Goal: Task Accomplishment & Management: Use online tool/utility

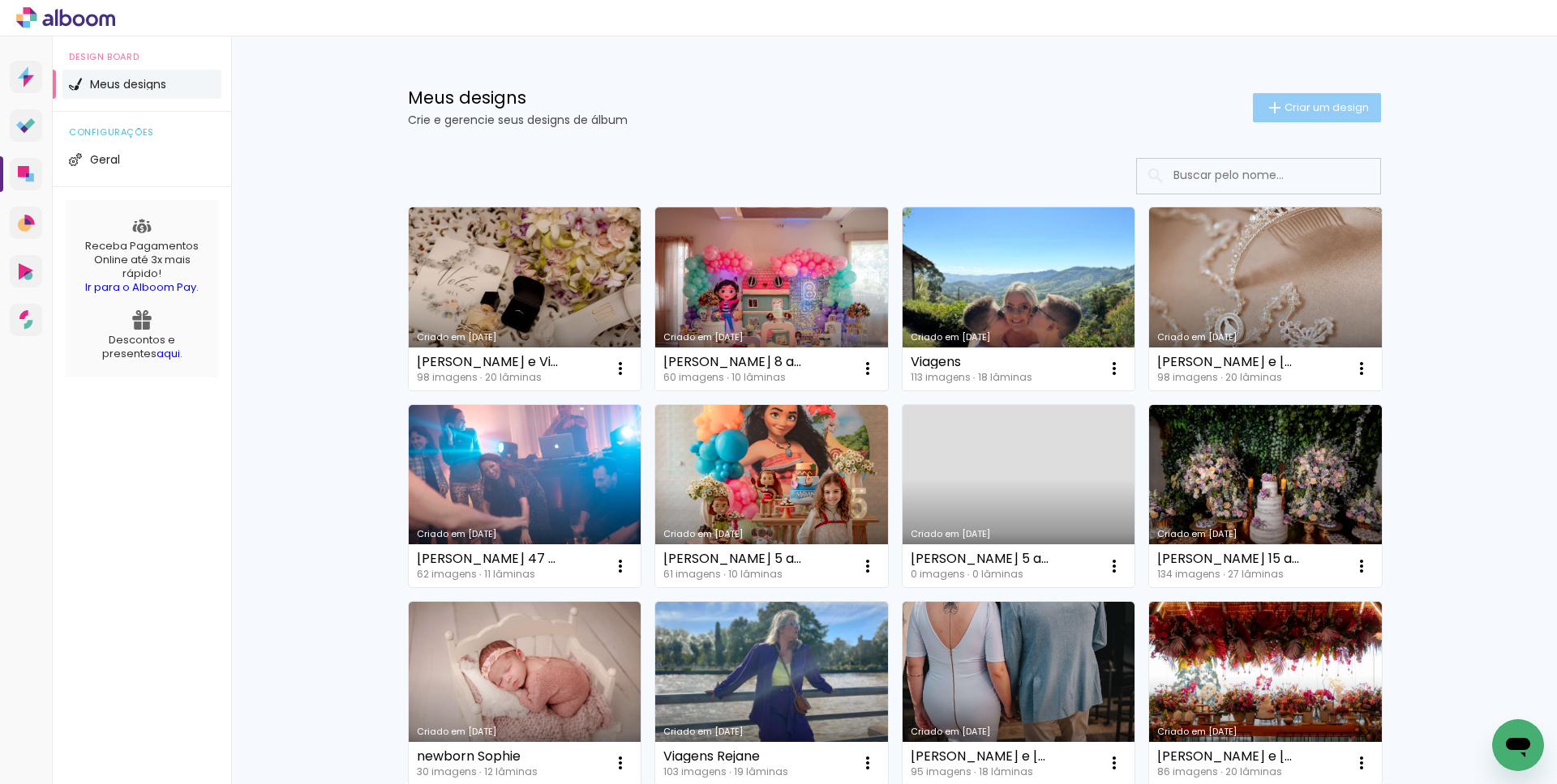
click at [1261, 95] on paper-button "Criar um design" at bounding box center [1317, 108] width 129 height 30
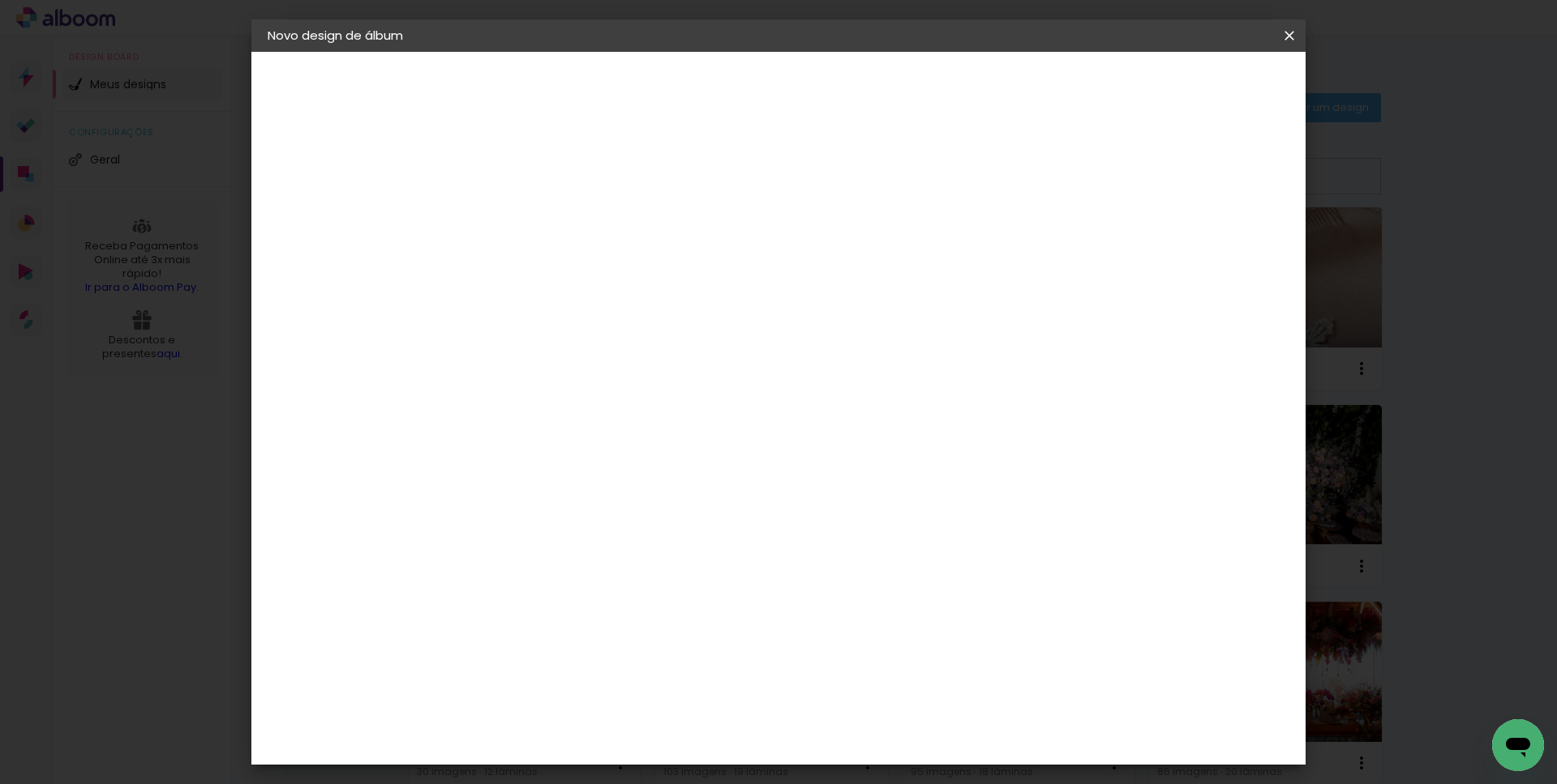
click at [533, 220] on input at bounding box center [533, 217] width 0 height 25
type input "[PERSON_NAME] e [PERSON_NAME]"
type paper-input "[PERSON_NAME] e [PERSON_NAME]"
click at [0, 0] on slot "Avançar" at bounding box center [0, 0] width 0 height 0
click at [837, 239] on paper-item "Tamanho Livre" at bounding box center [759, 246] width 155 height 36
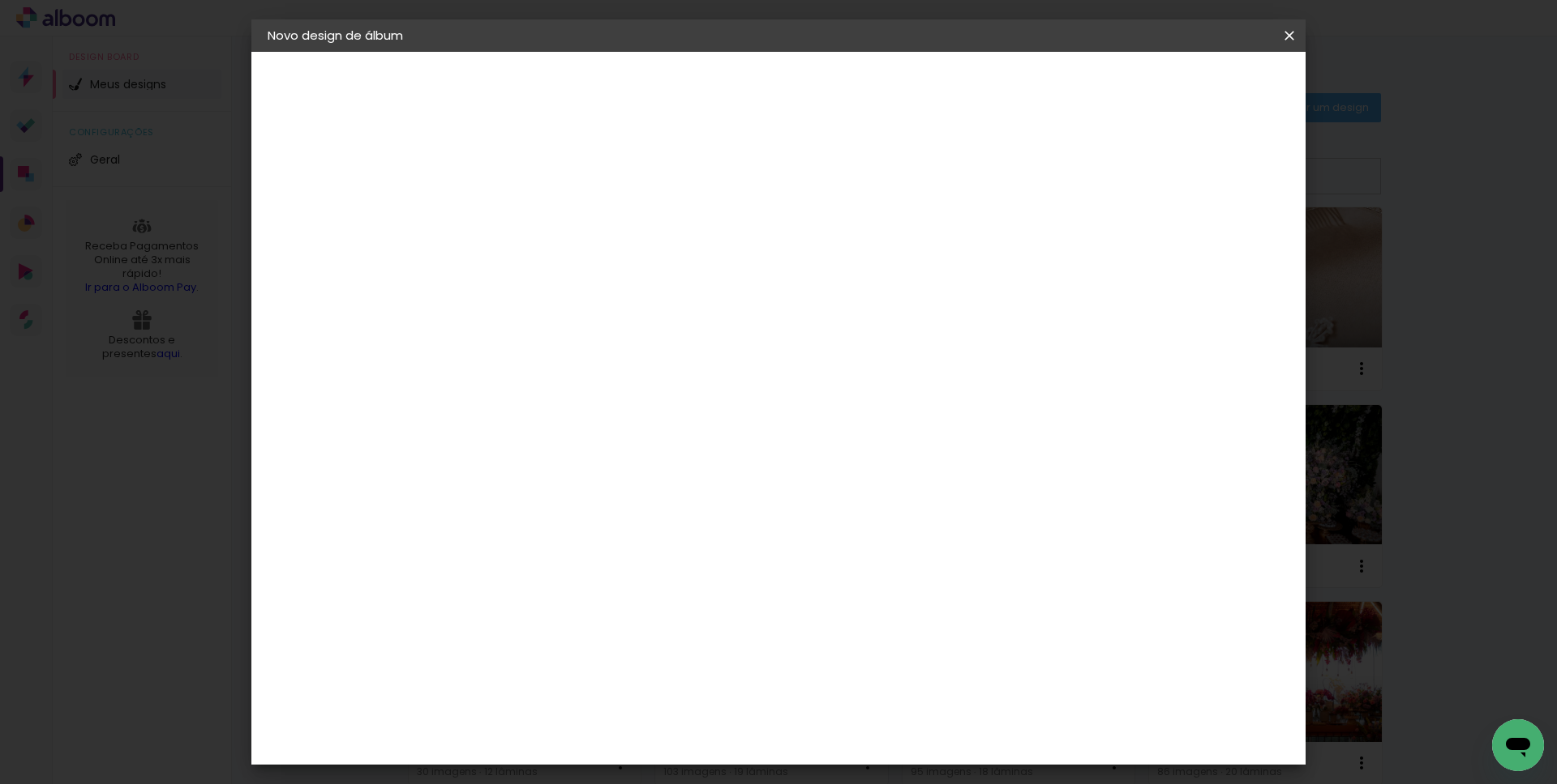
click at [836, 79] on paper-button "Avançar" at bounding box center [796, 86] width 79 height 28
type input "1"
type paper-input "1"
click at [542, 189] on input "1" at bounding box center [521, 186] width 56 height 20
click at [1188, 82] on span "Iniciar design" at bounding box center [1150, 85] width 74 height 11
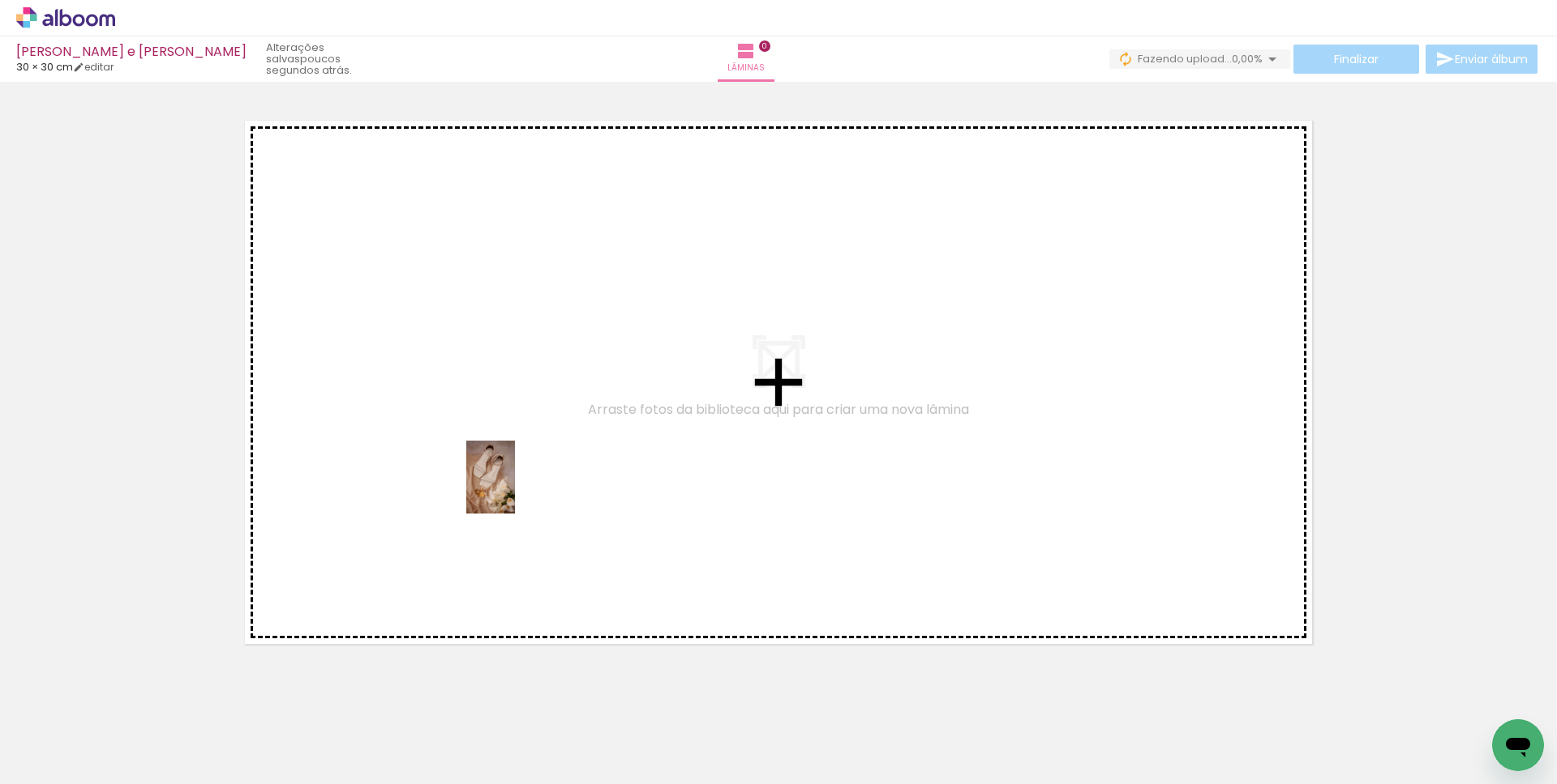
drag, startPoint x: 162, startPoint y: 740, endPoint x: 515, endPoint y: 489, distance: 433.1
click at [515, 489] on quentale-workspace at bounding box center [778, 392] width 1557 height 784
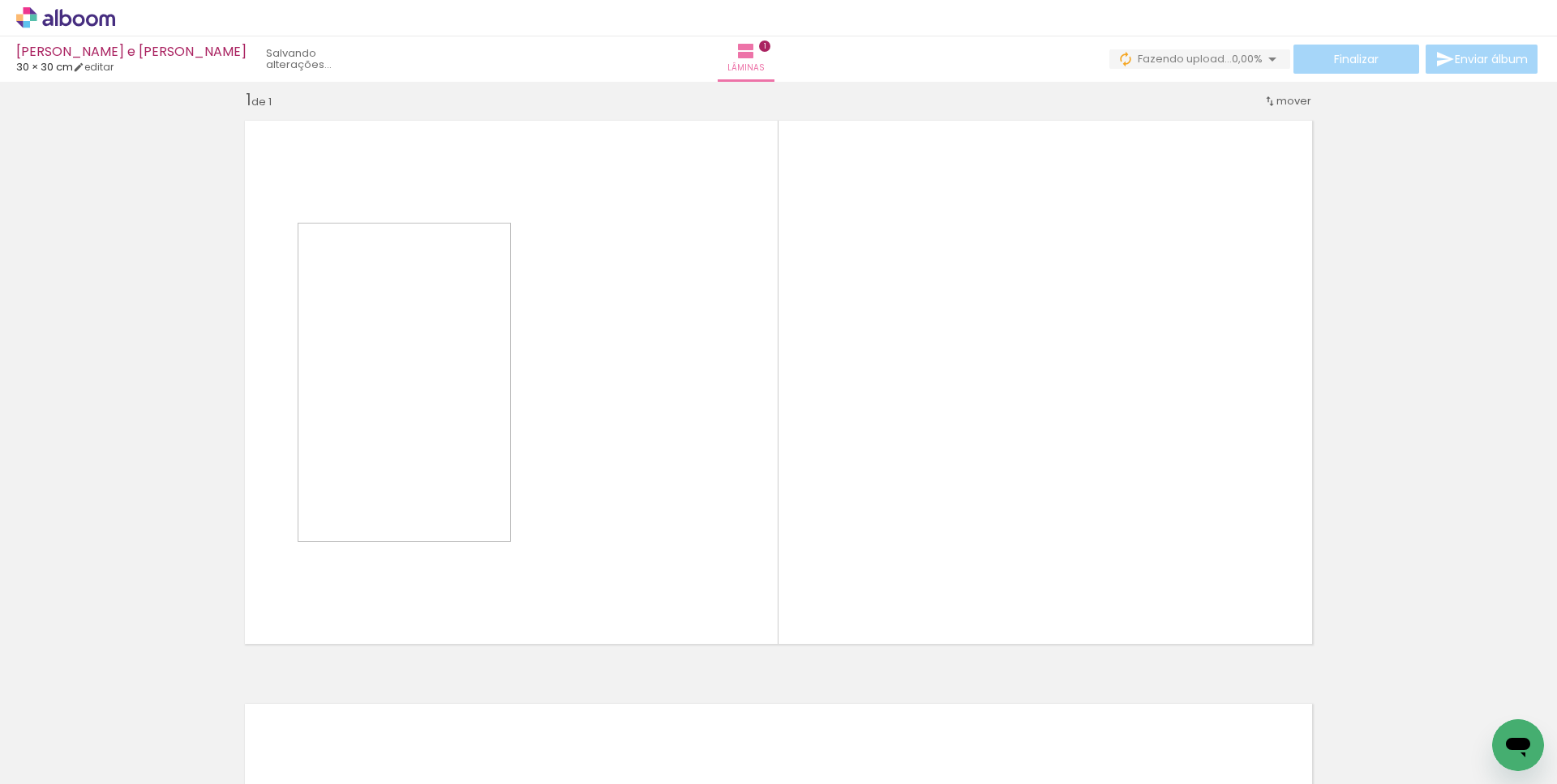
scroll to position [18, 0]
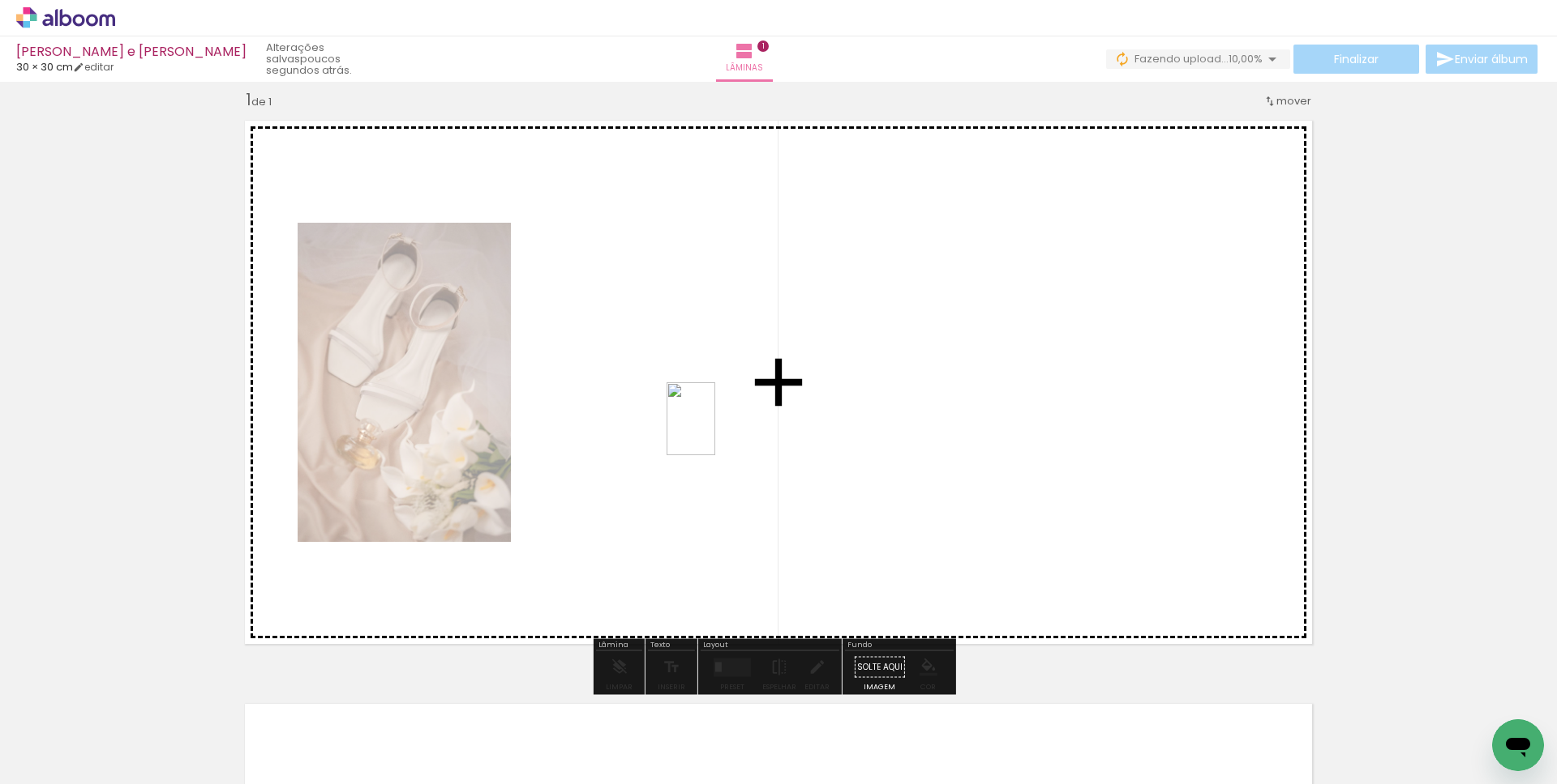
drag, startPoint x: 275, startPoint y: 714, endPoint x: 717, endPoint y: 431, distance: 524.8
click at [717, 431] on quentale-workspace at bounding box center [778, 392] width 1557 height 784
drag, startPoint x: 723, startPoint y: 753, endPoint x: 862, endPoint y: 483, distance: 303.7
click at [862, 483] on quentale-workspace at bounding box center [778, 392] width 1557 height 784
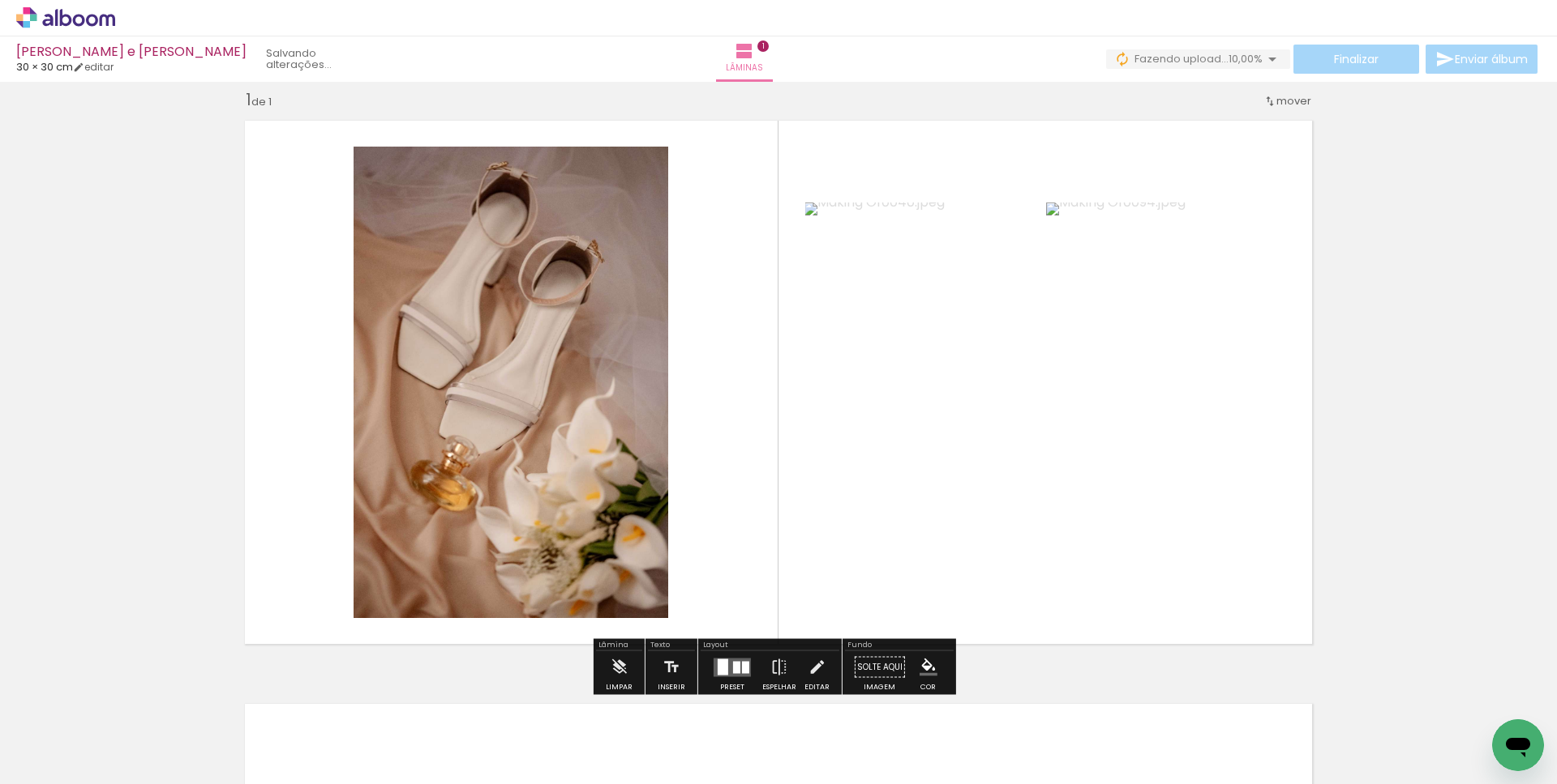
click at [733, 665] on div at bounding box center [736, 667] width 7 height 12
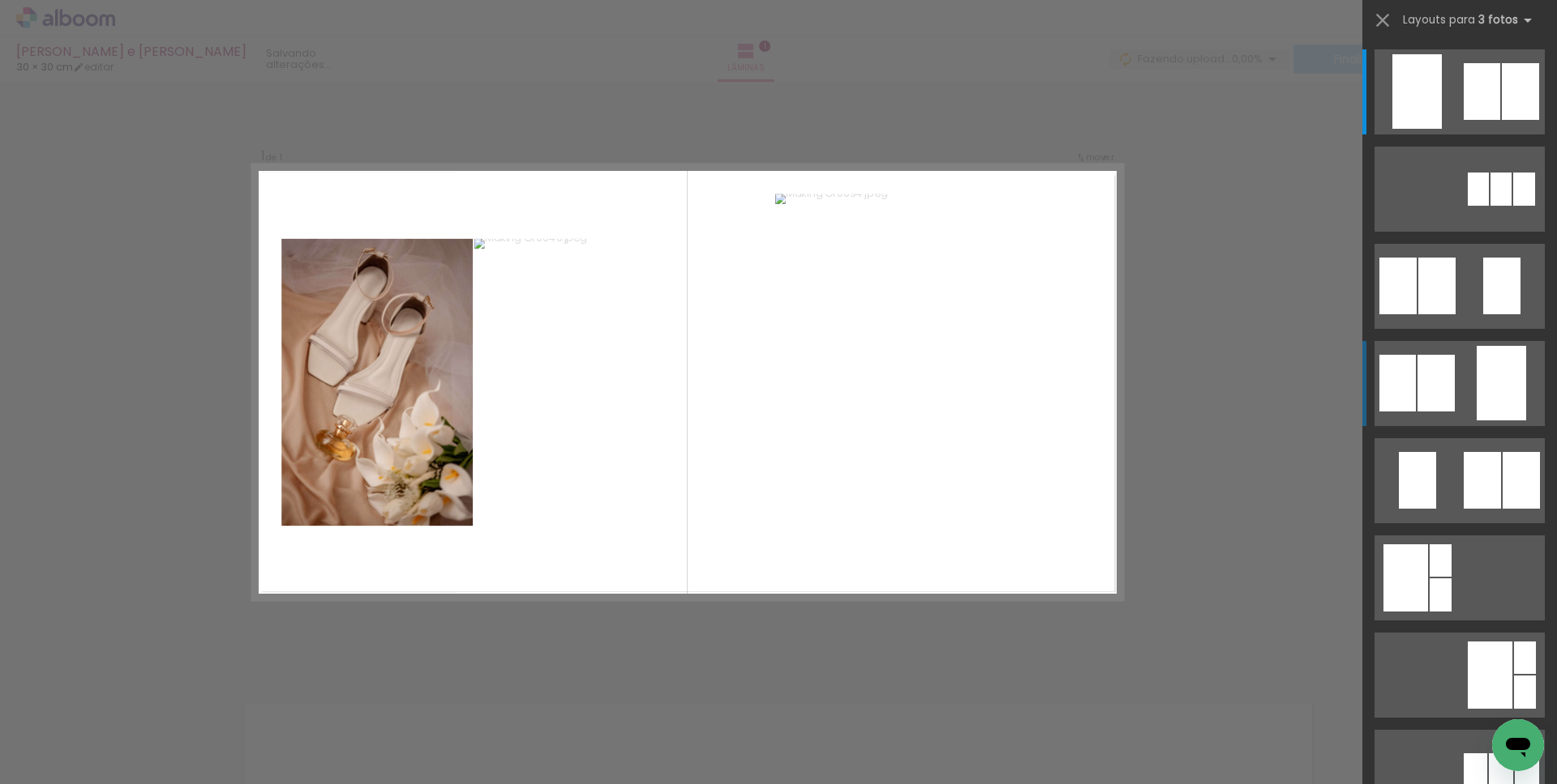
click at [1441, 376] on div at bounding box center [1436, 383] width 38 height 56
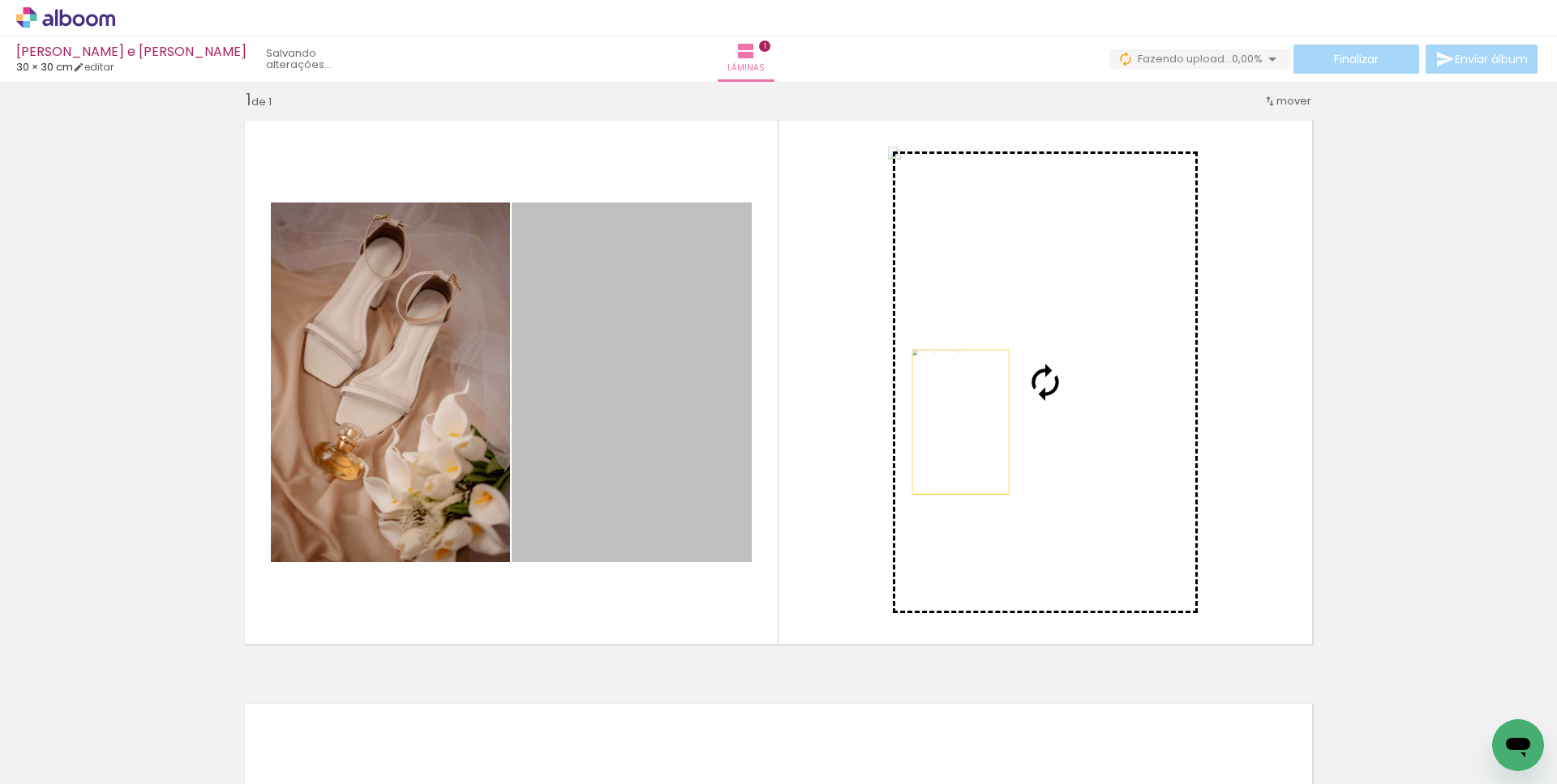
drag, startPoint x: 614, startPoint y: 437, endPoint x: 955, endPoint y: 422, distance: 341.3
click at [0, 0] on slot at bounding box center [0, 0] width 0 height 0
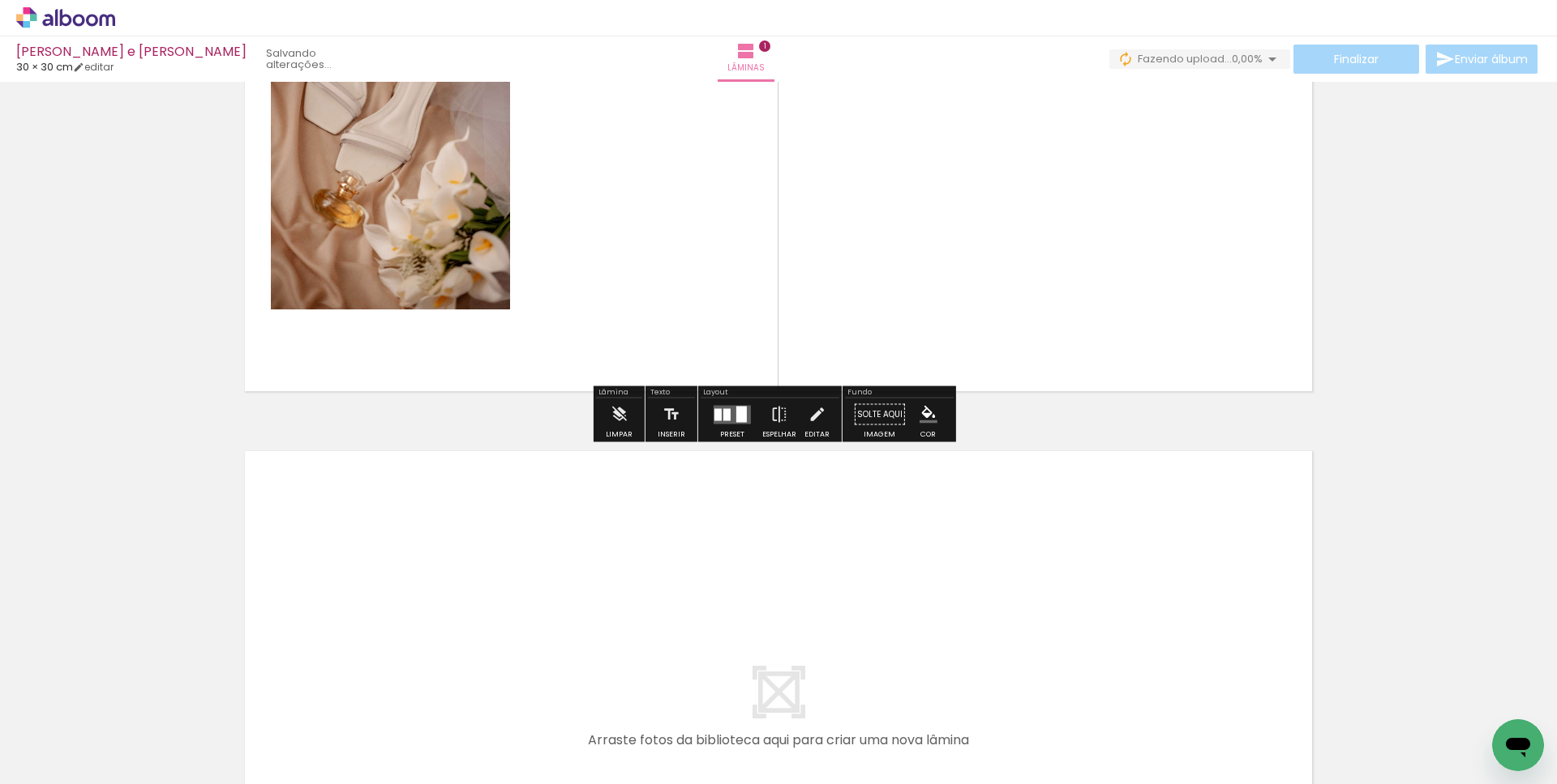
scroll to position [274, 0]
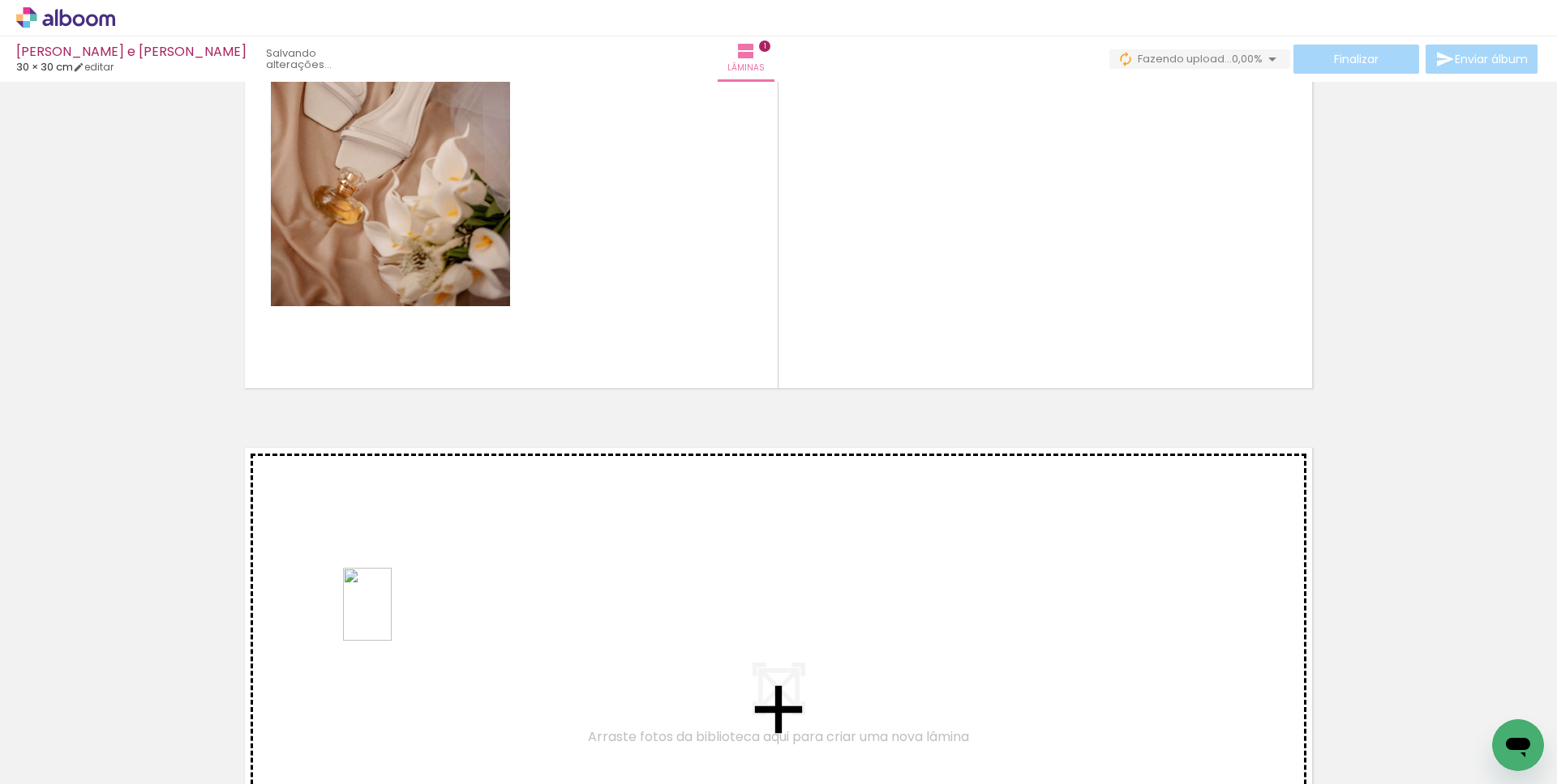
drag, startPoint x: 363, startPoint y: 734, endPoint x: 392, endPoint y: 617, distance: 120.5
click at [392, 617] on quentale-workspace at bounding box center [778, 392] width 1557 height 784
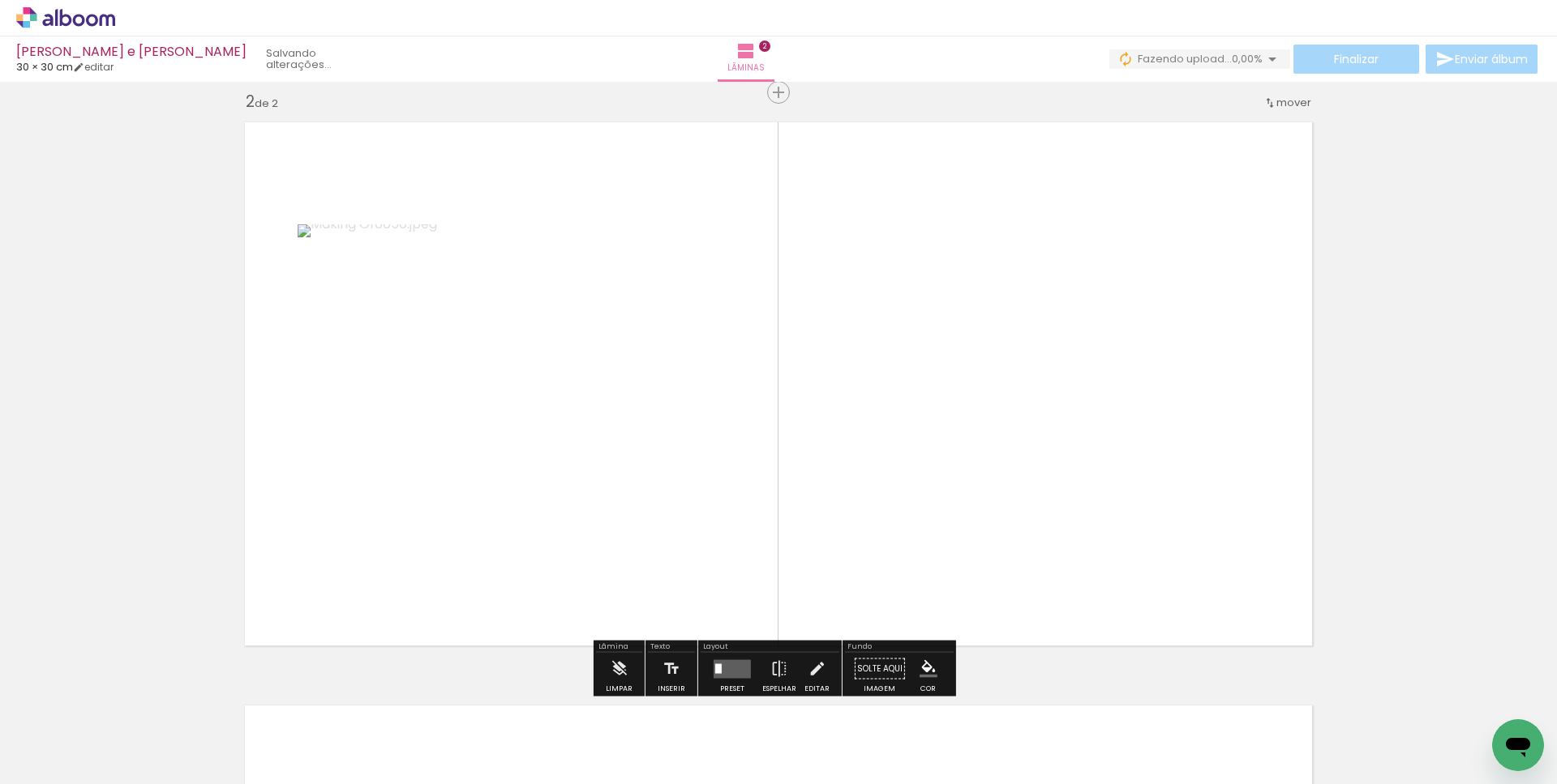
scroll to position [601, 0]
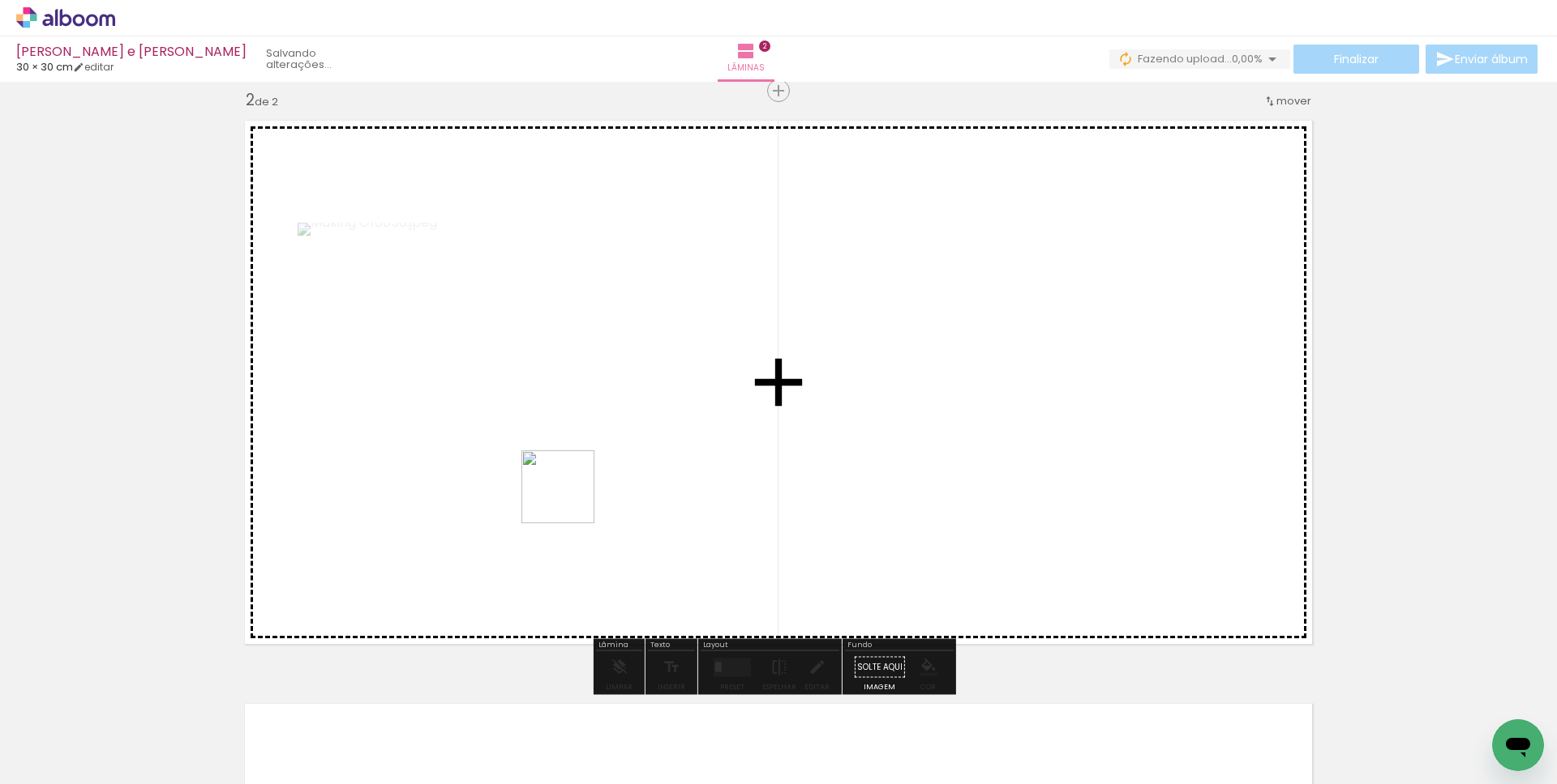
drag, startPoint x: 451, startPoint y: 728, endPoint x: 570, endPoint y: 499, distance: 258.1
click at [570, 499] on quentale-workspace at bounding box center [778, 392] width 1557 height 784
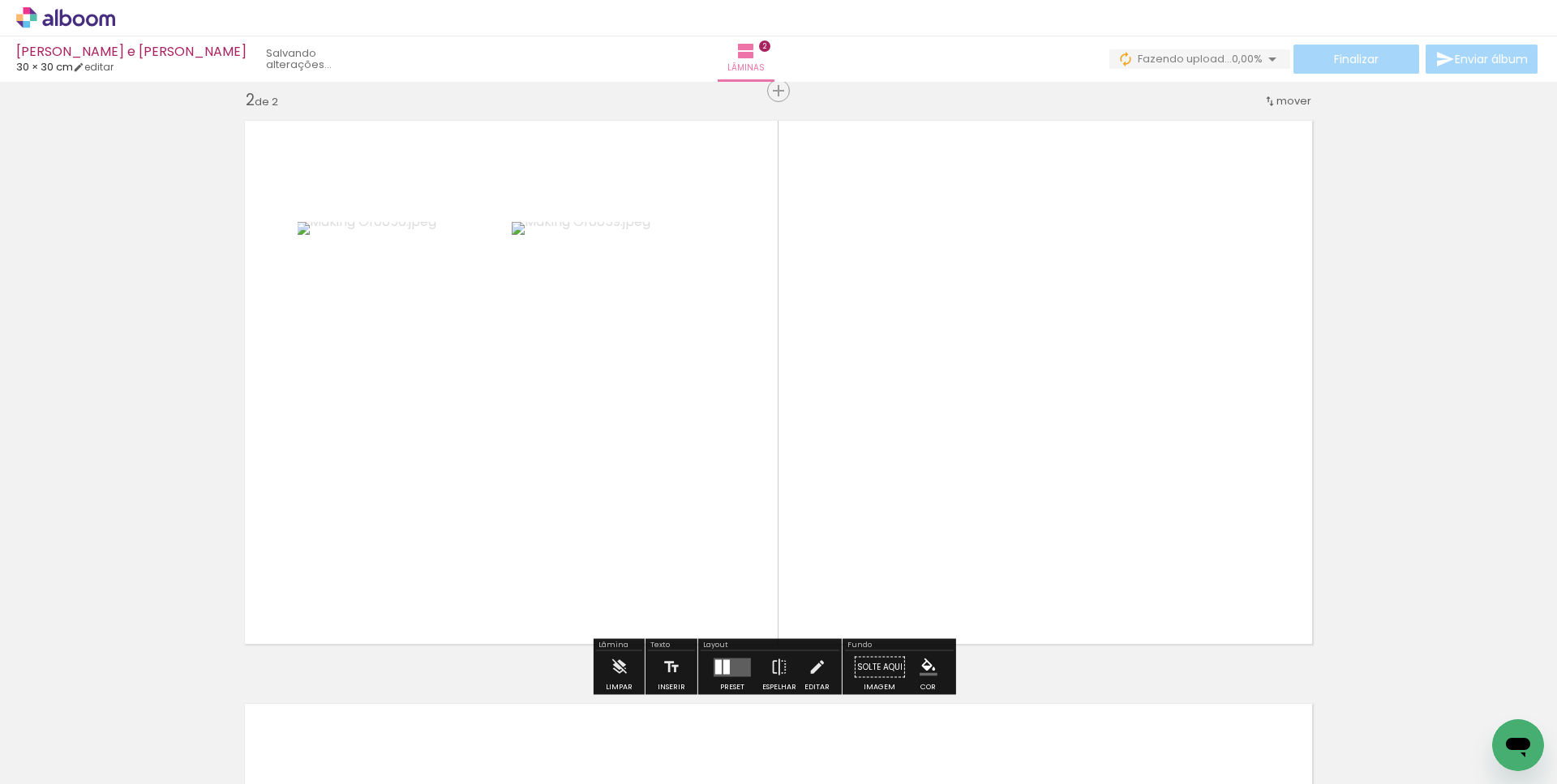
click at [726, 660] on quentale-layouter at bounding box center [732, 667] width 38 height 19
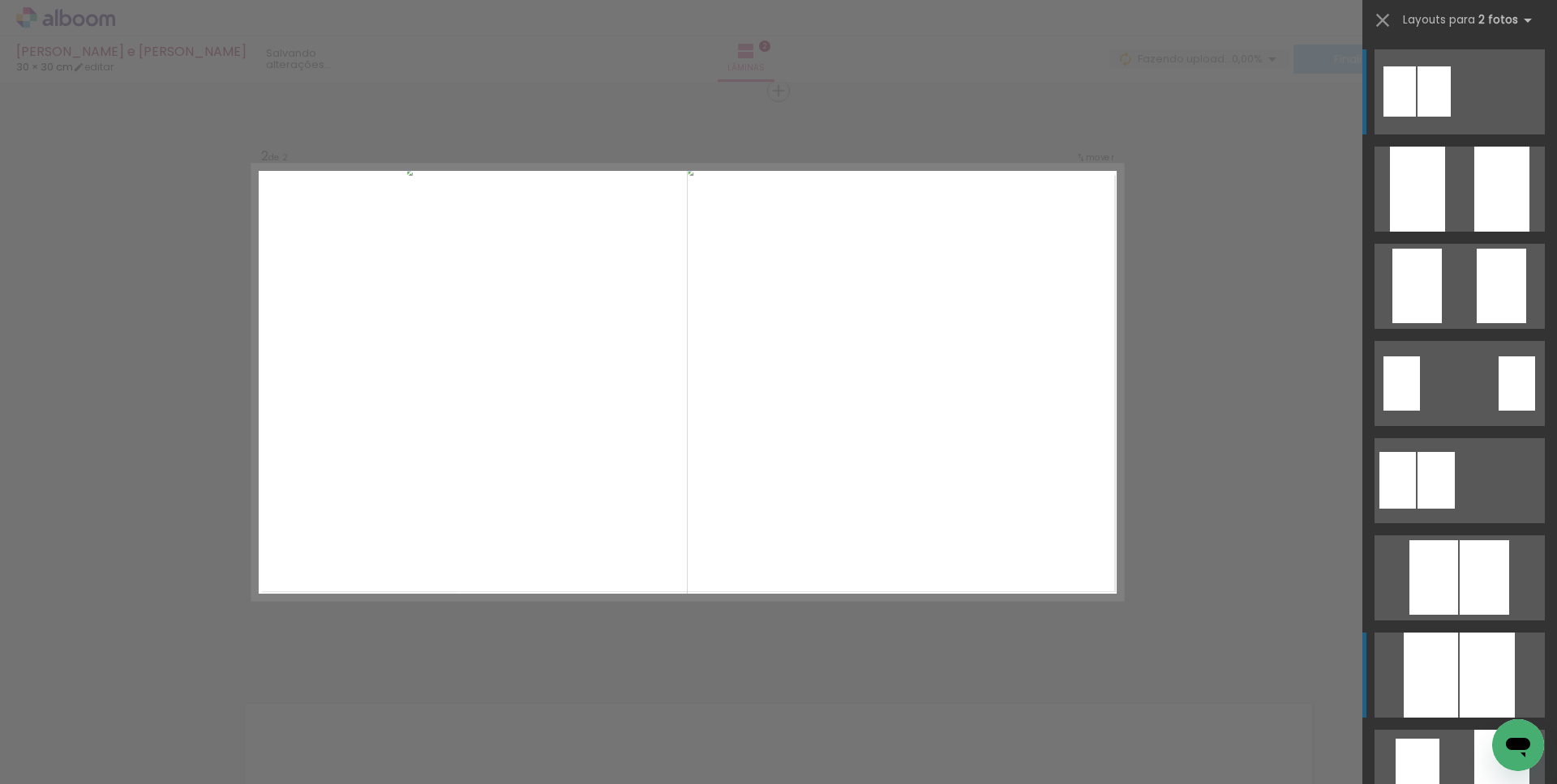
click at [1425, 685] on div at bounding box center [1430, 675] width 54 height 85
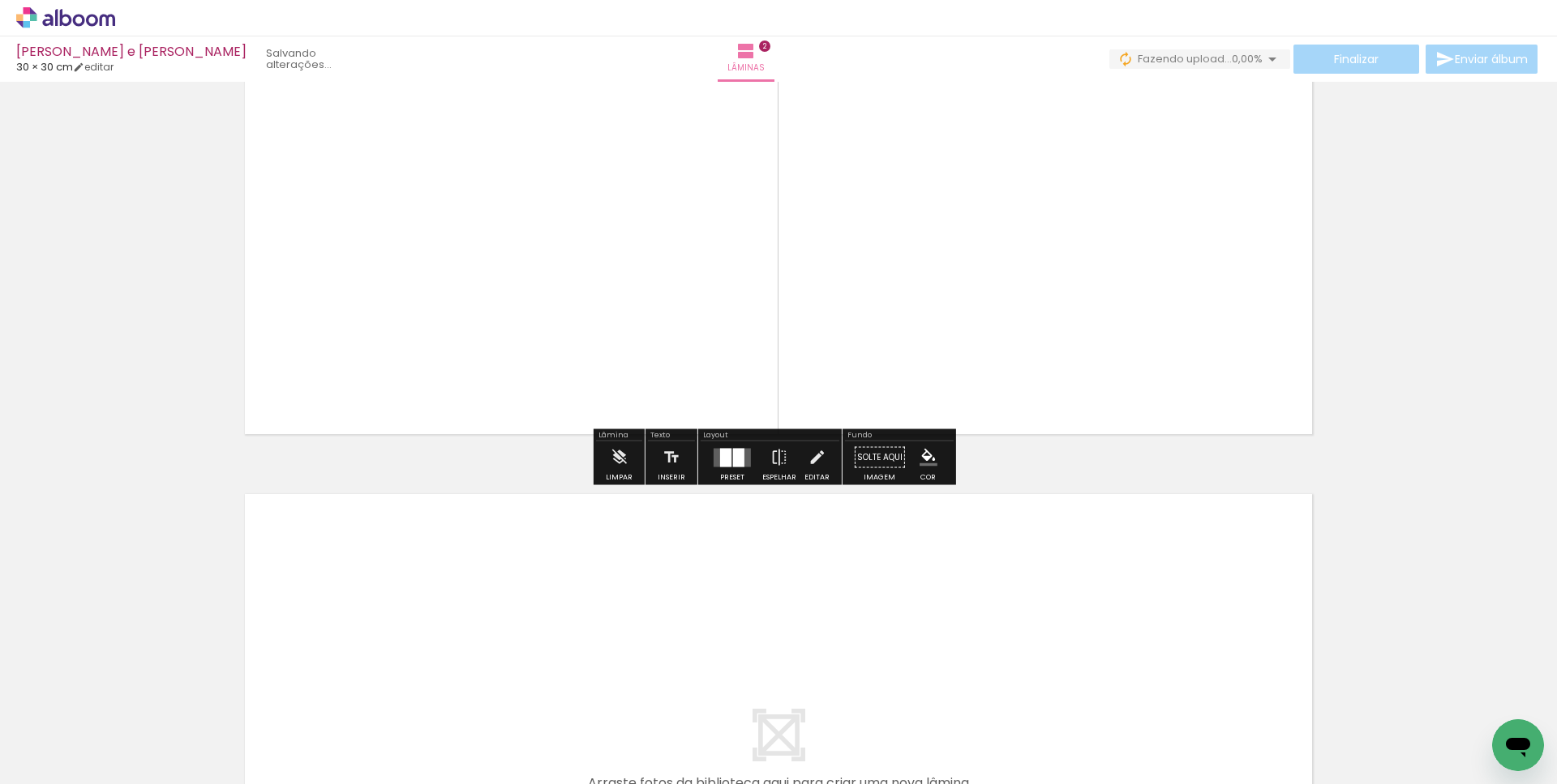
scroll to position [874, 0]
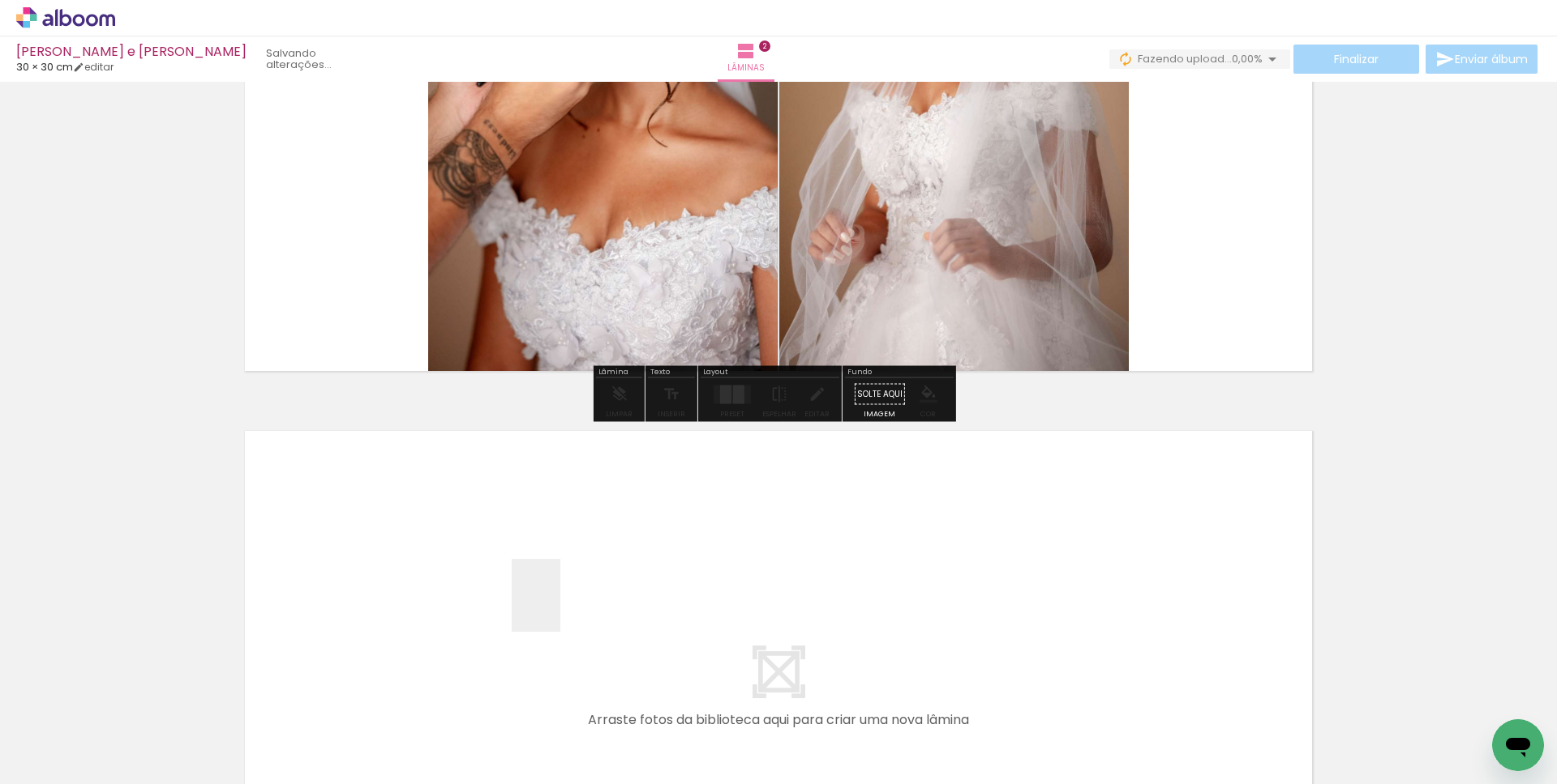
drag, startPoint x: 540, startPoint y: 718, endPoint x: 560, endPoint y: 608, distance: 111.8
click at [560, 608] on quentale-workspace at bounding box center [778, 392] width 1557 height 784
drag, startPoint x: 646, startPoint y: 690, endPoint x: 668, endPoint y: 562, distance: 129.9
click at [668, 562] on quentale-workspace at bounding box center [778, 392] width 1557 height 784
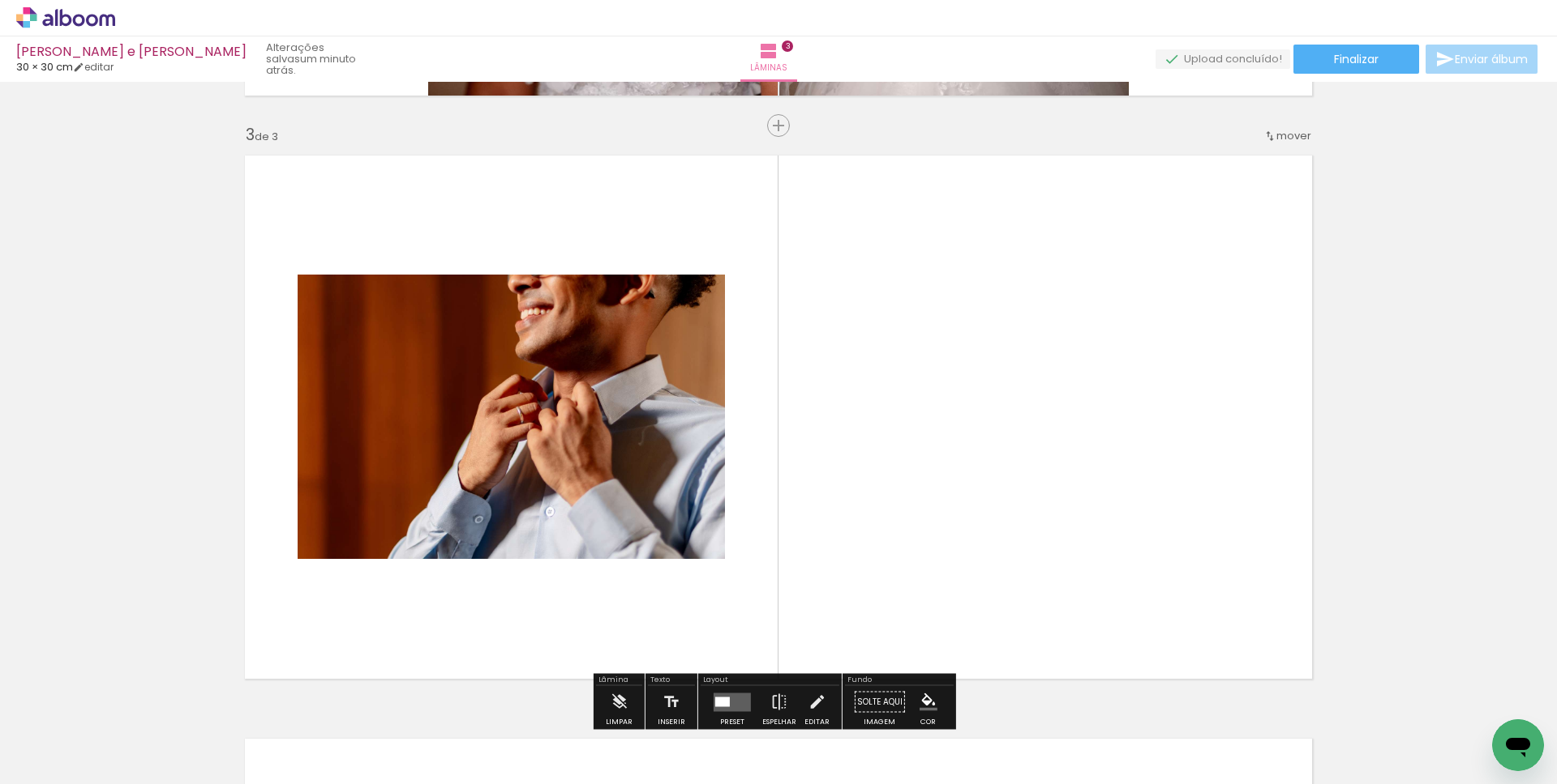
scroll to position [1184, 0]
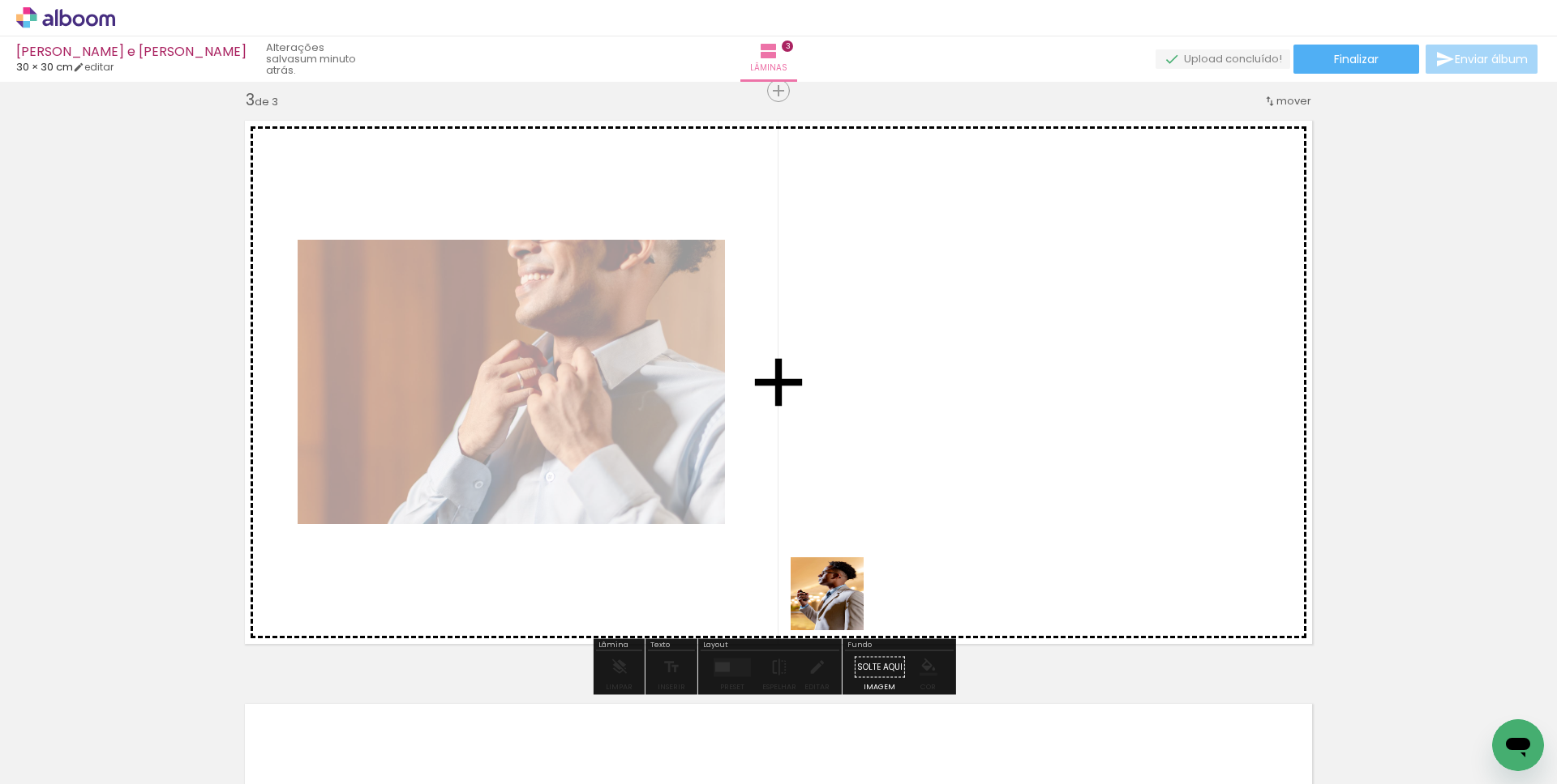
drag, startPoint x: 797, startPoint y: 725, endPoint x: 858, endPoint y: 477, distance: 255.4
click at [858, 477] on quentale-workspace at bounding box center [778, 392] width 1557 height 784
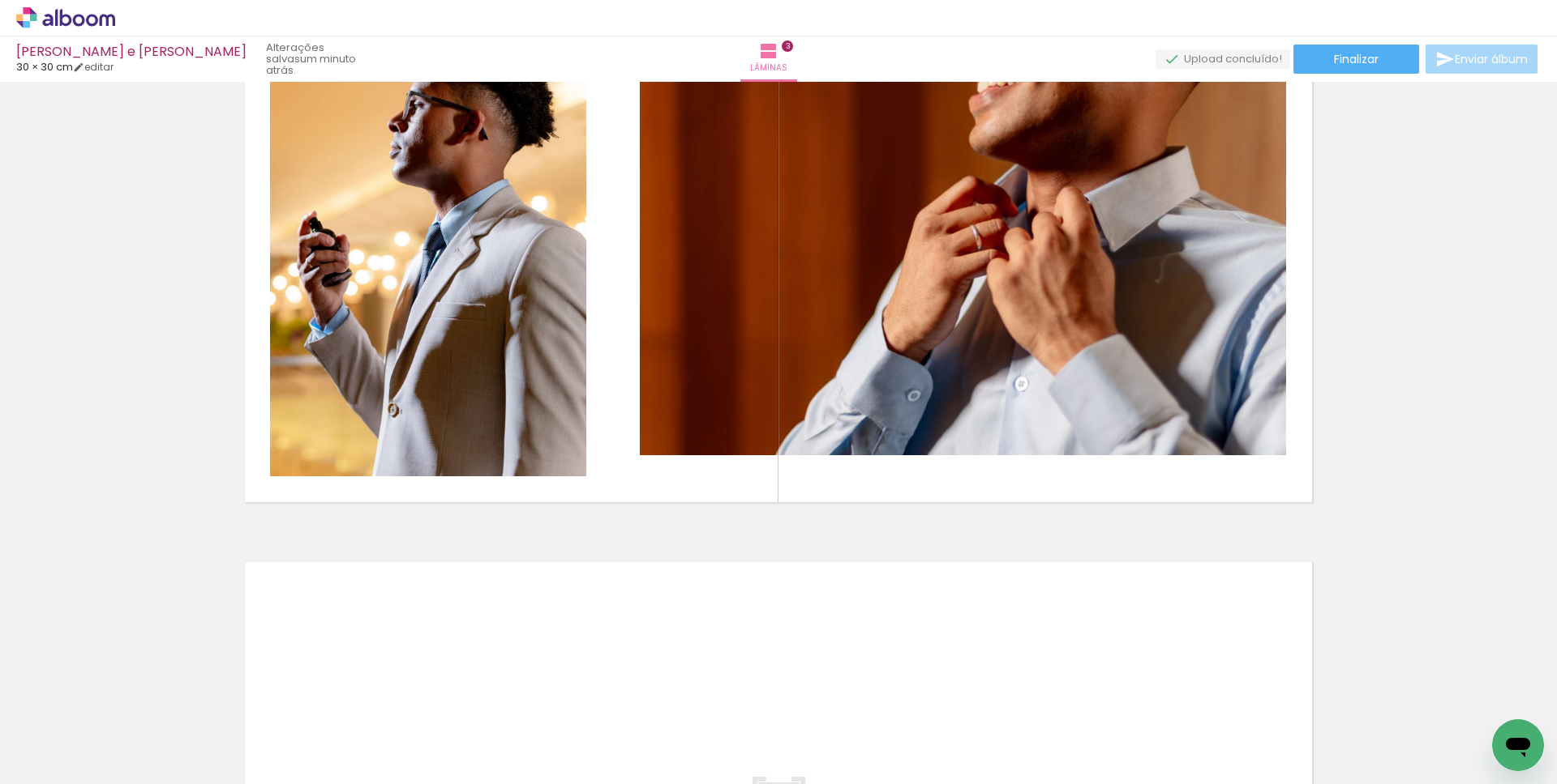
scroll to position [1329, 0]
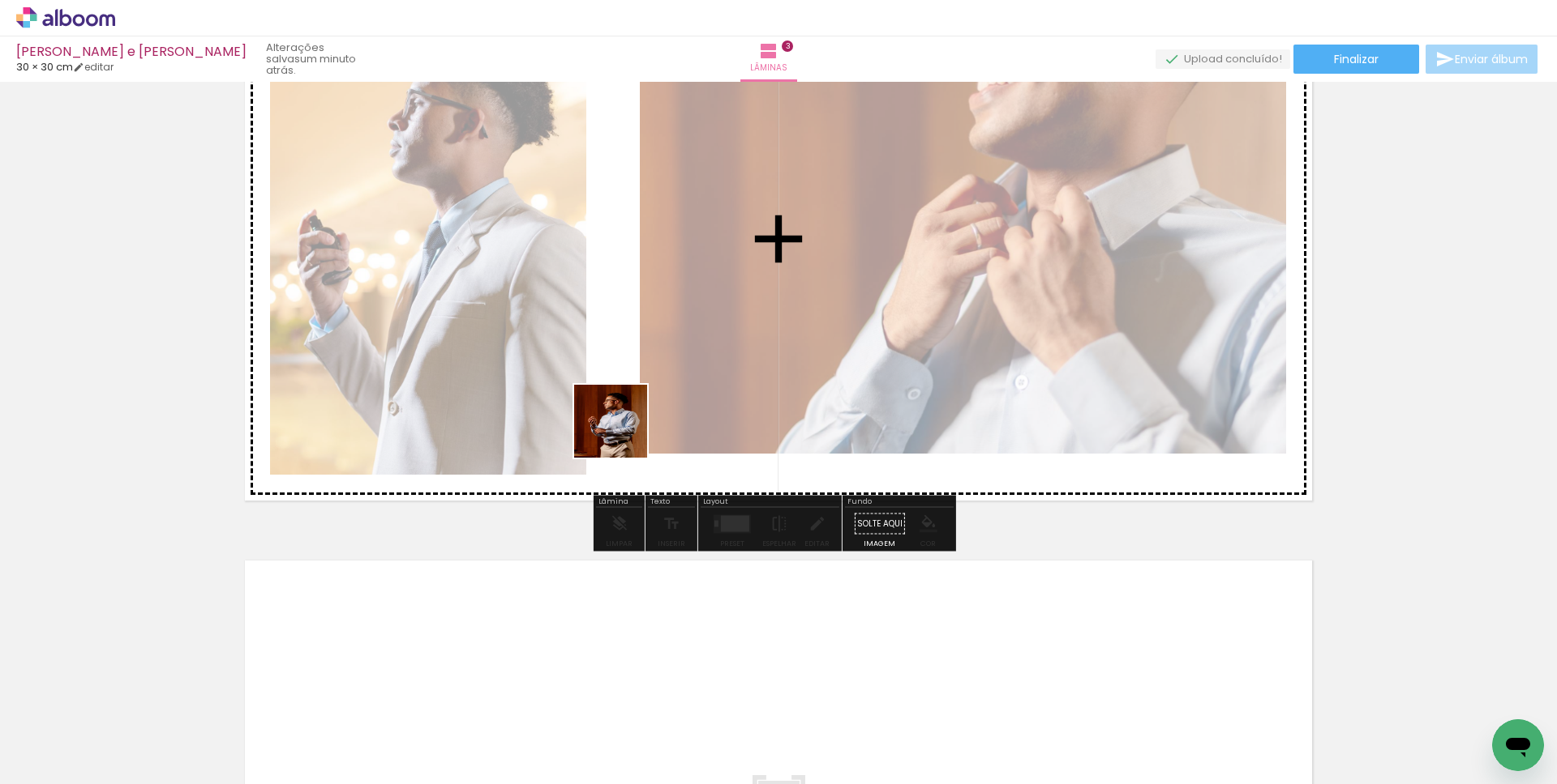
drag, startPoint x: 618, startPoint y: 492, endPoint x: 623, endPoint y: 418, distance: 74.2
click at [623, 418] on quentale-workspace at bounding box center [778, 392] width 1557 height 784
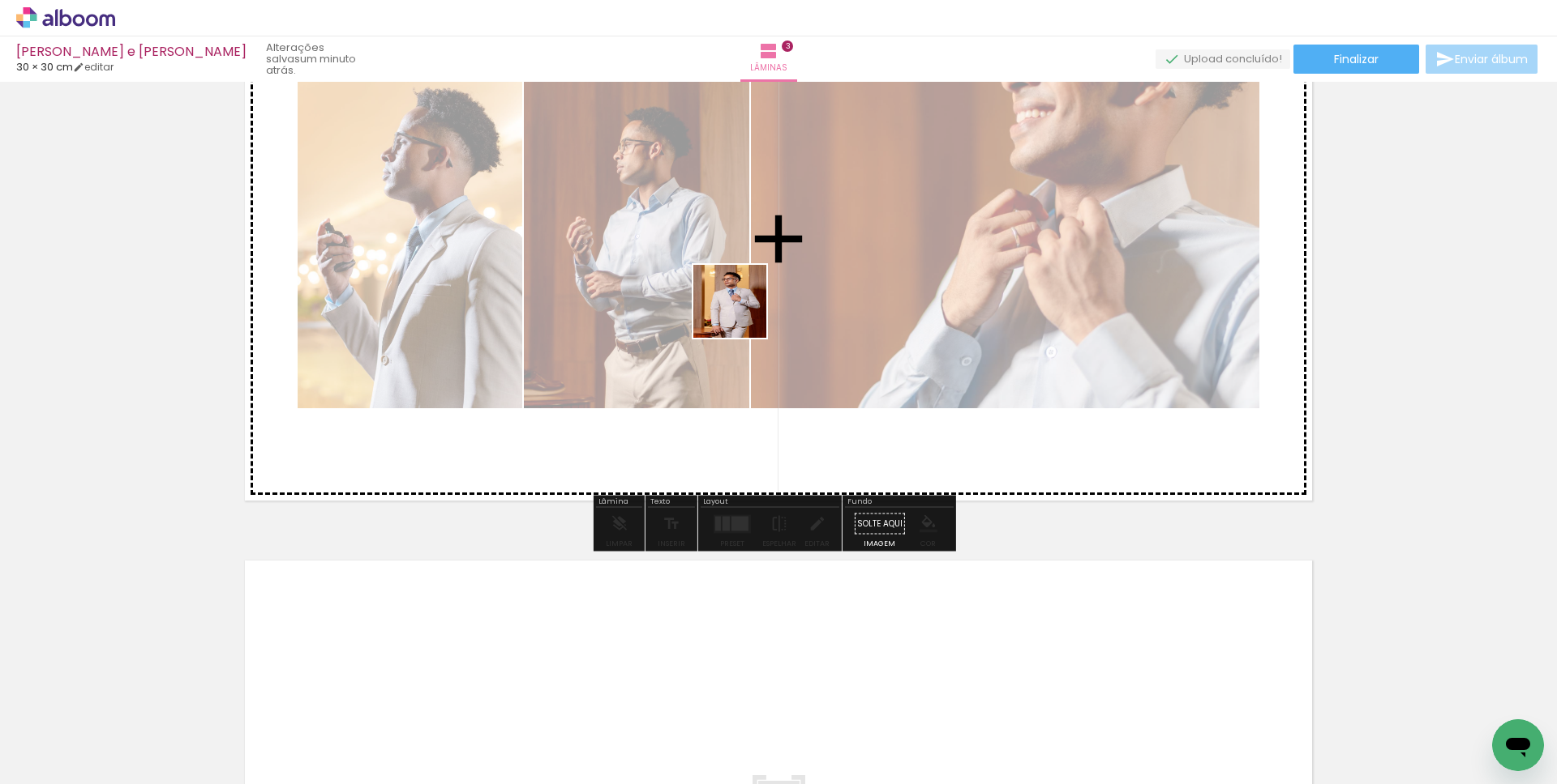
drag, startPoint x: 874, startPoint y: 722, endPoint x: 742, endPoint y: 313, distance: 429.8
click at [742, 313] on quentale-workspace at bounding box center [778, 392] width 1557 height 784
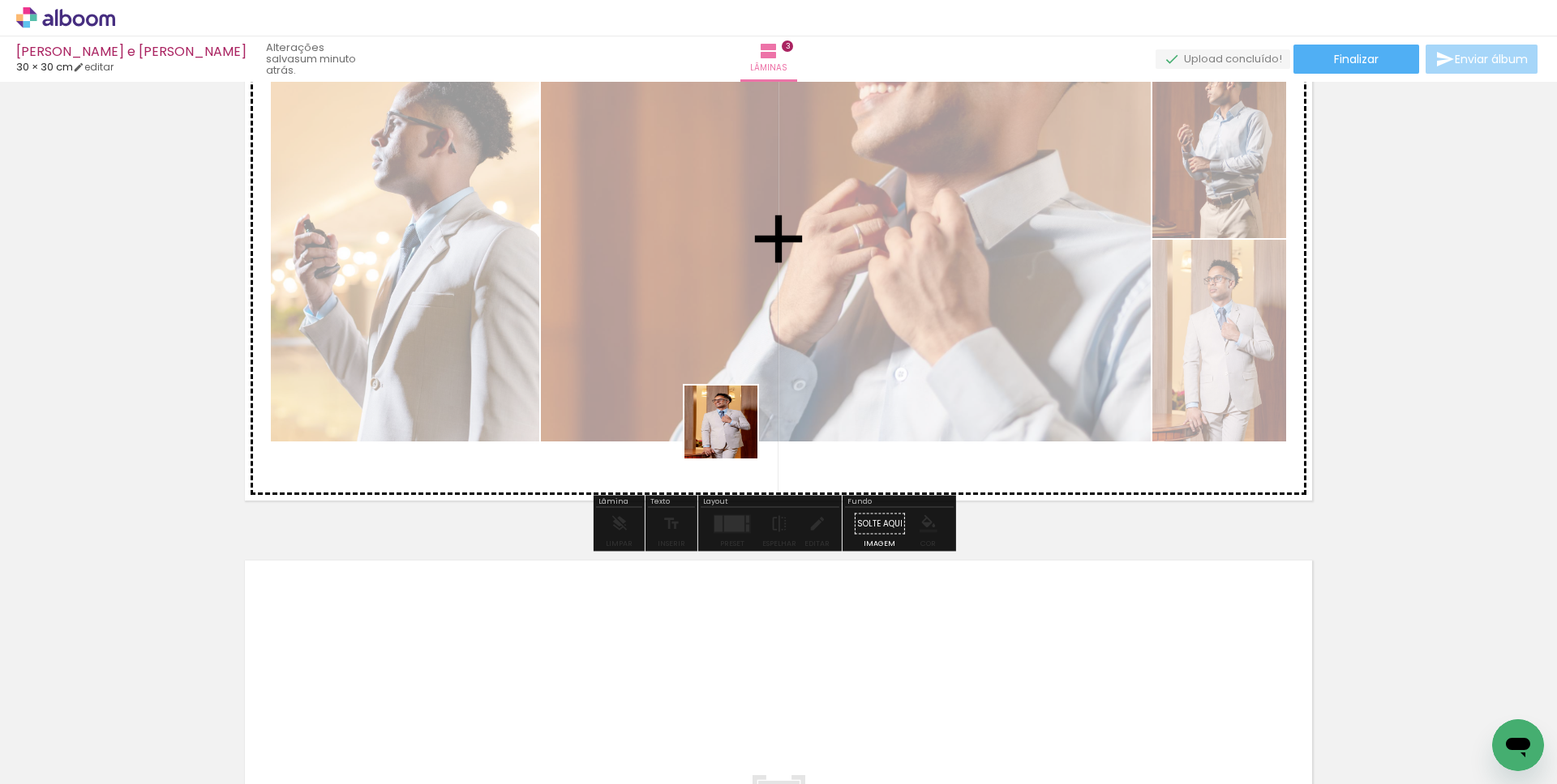
drag, startPoint x: 988, startPoint y: 720, endPoint x: 730, endPoint y: 433, distance: 385.9
click at [730, 433] on quentale-workspace at bounding box center [778, 392] width 1557 height 784
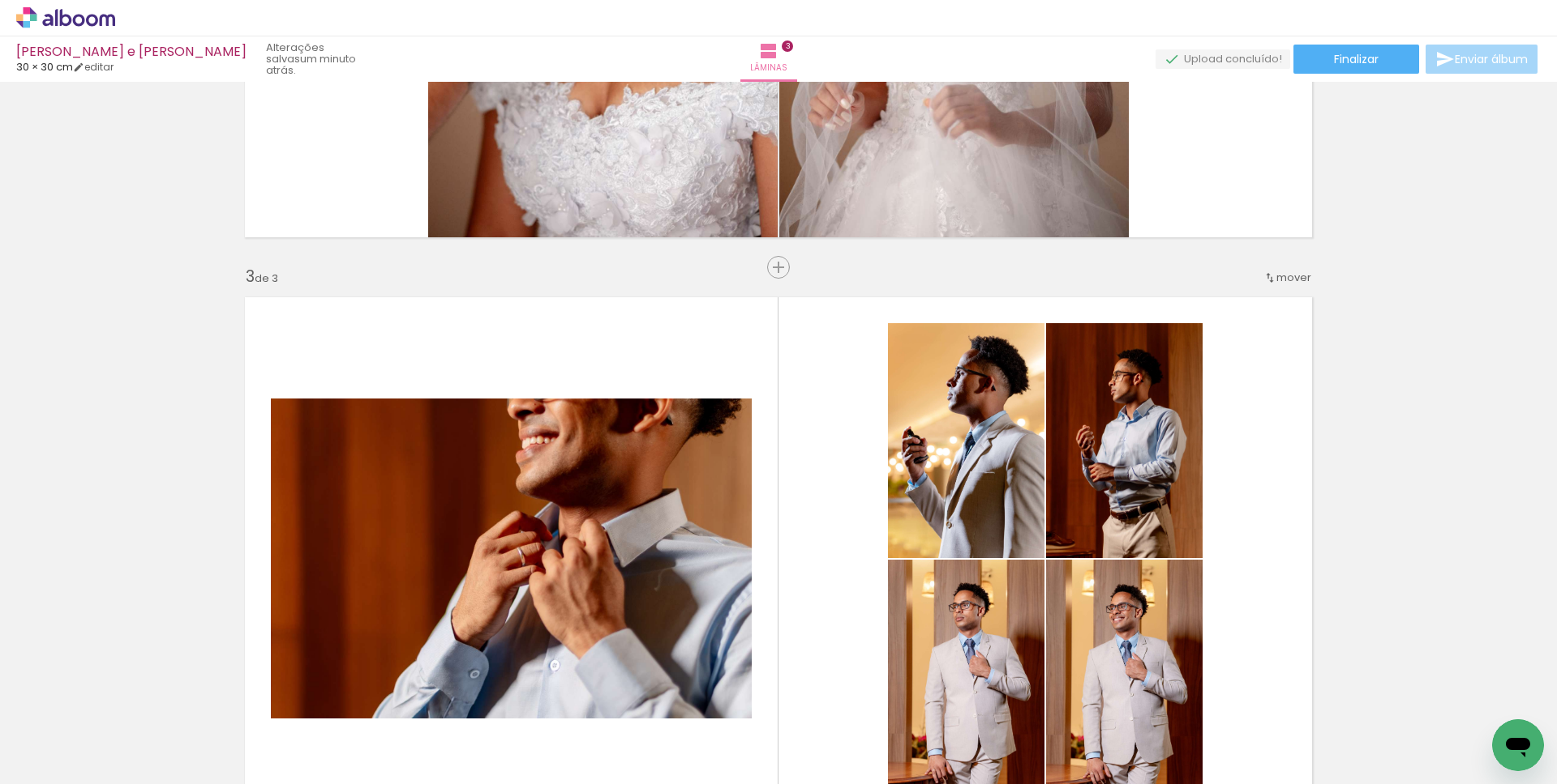
scroll to position [1350, 0]
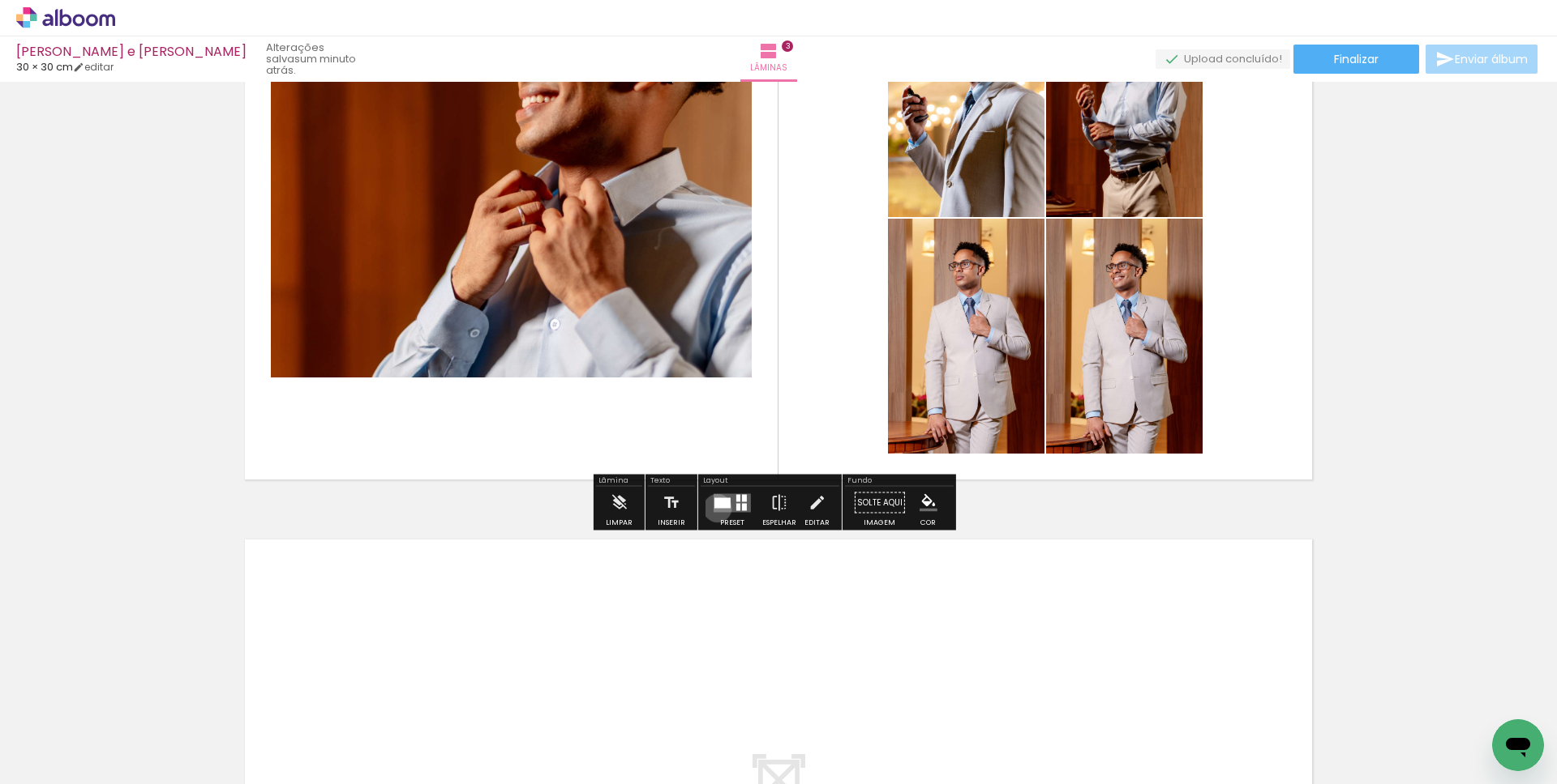
click at [713, 508] on quentale-layouter at bounding box center [732, 502] width 38 height 19
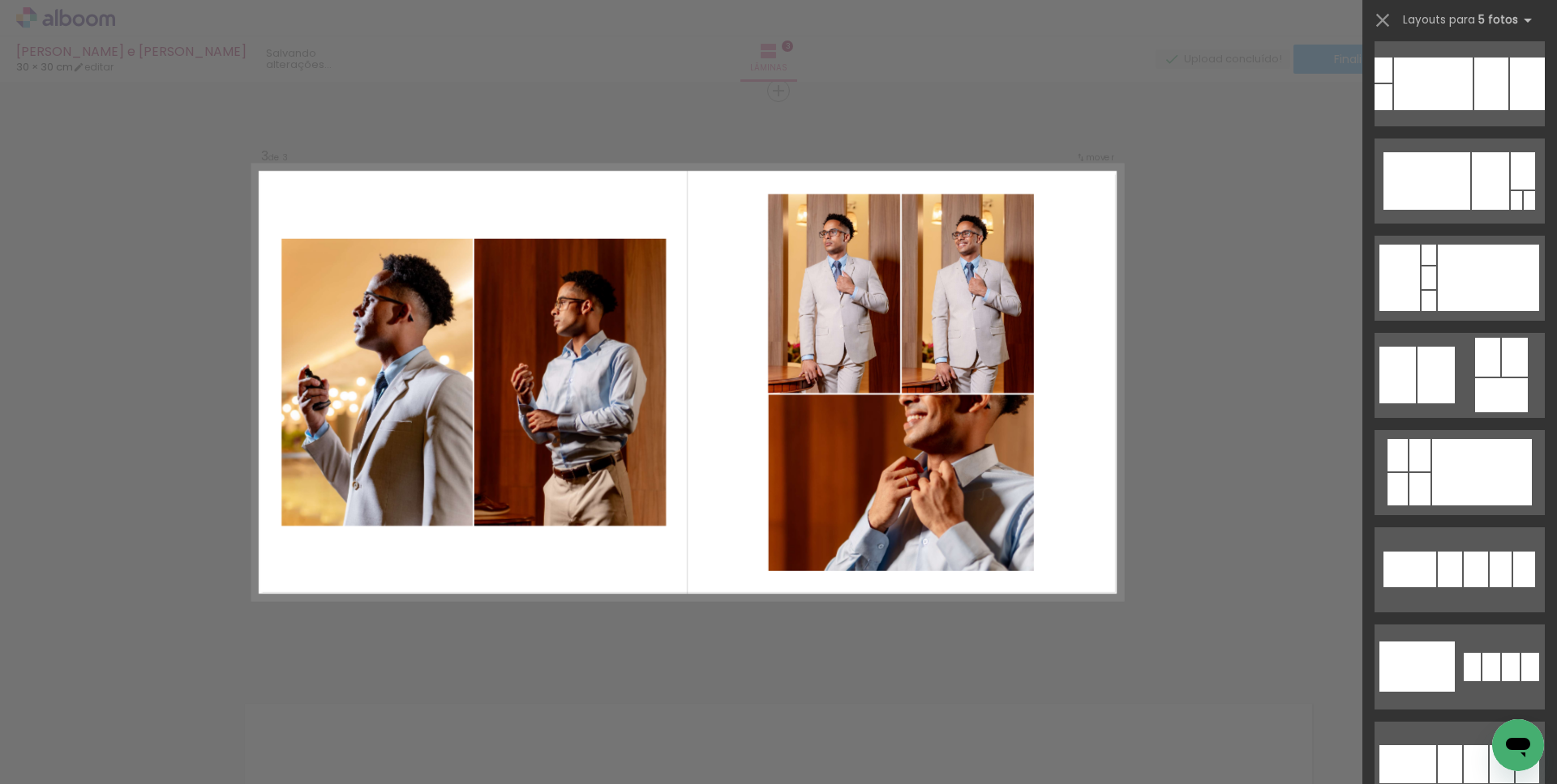
scroll to position [647, 0]
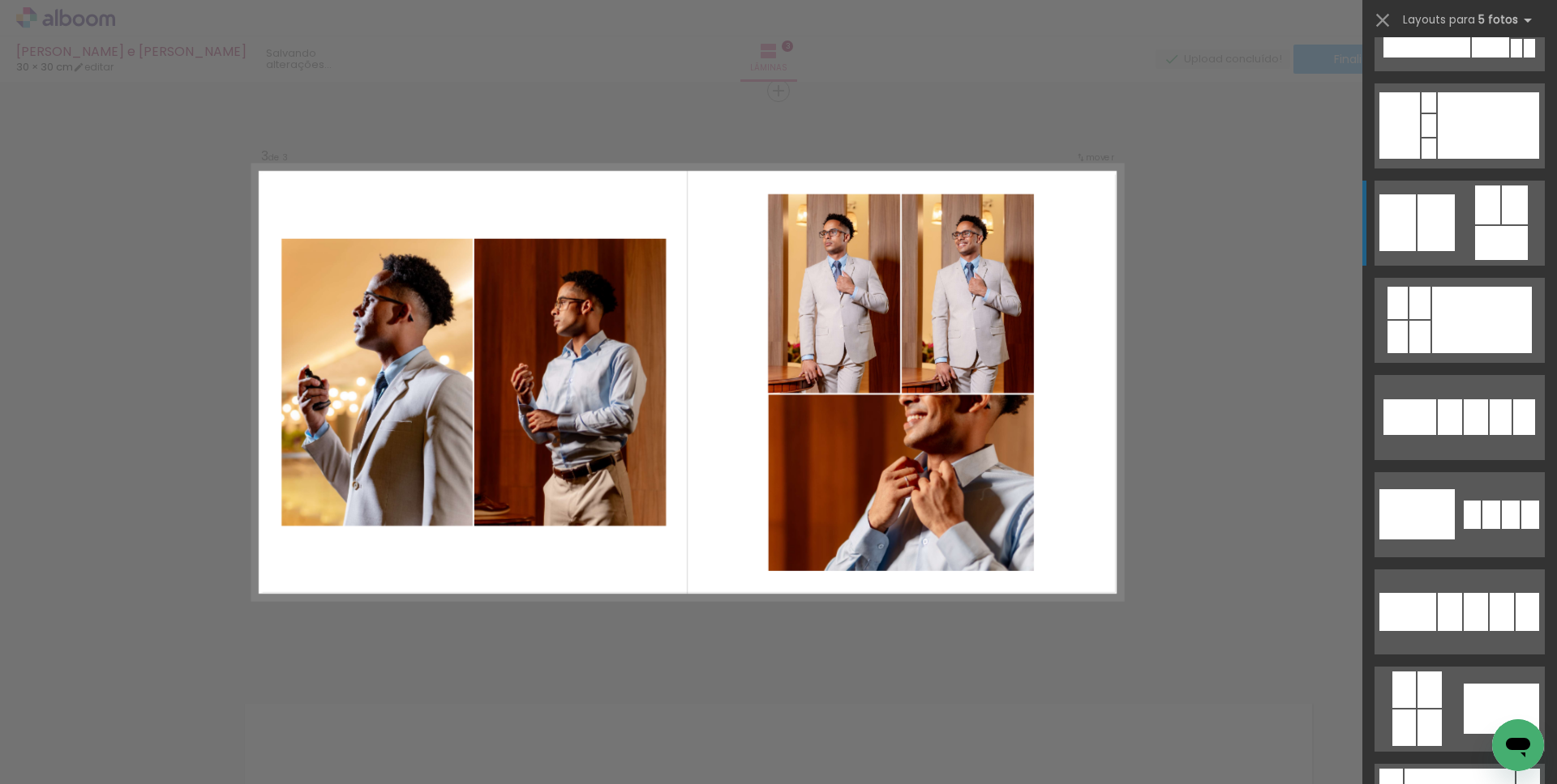
click at [1479, 222] on div at bounding box center [1487, 205] width 25 height 39
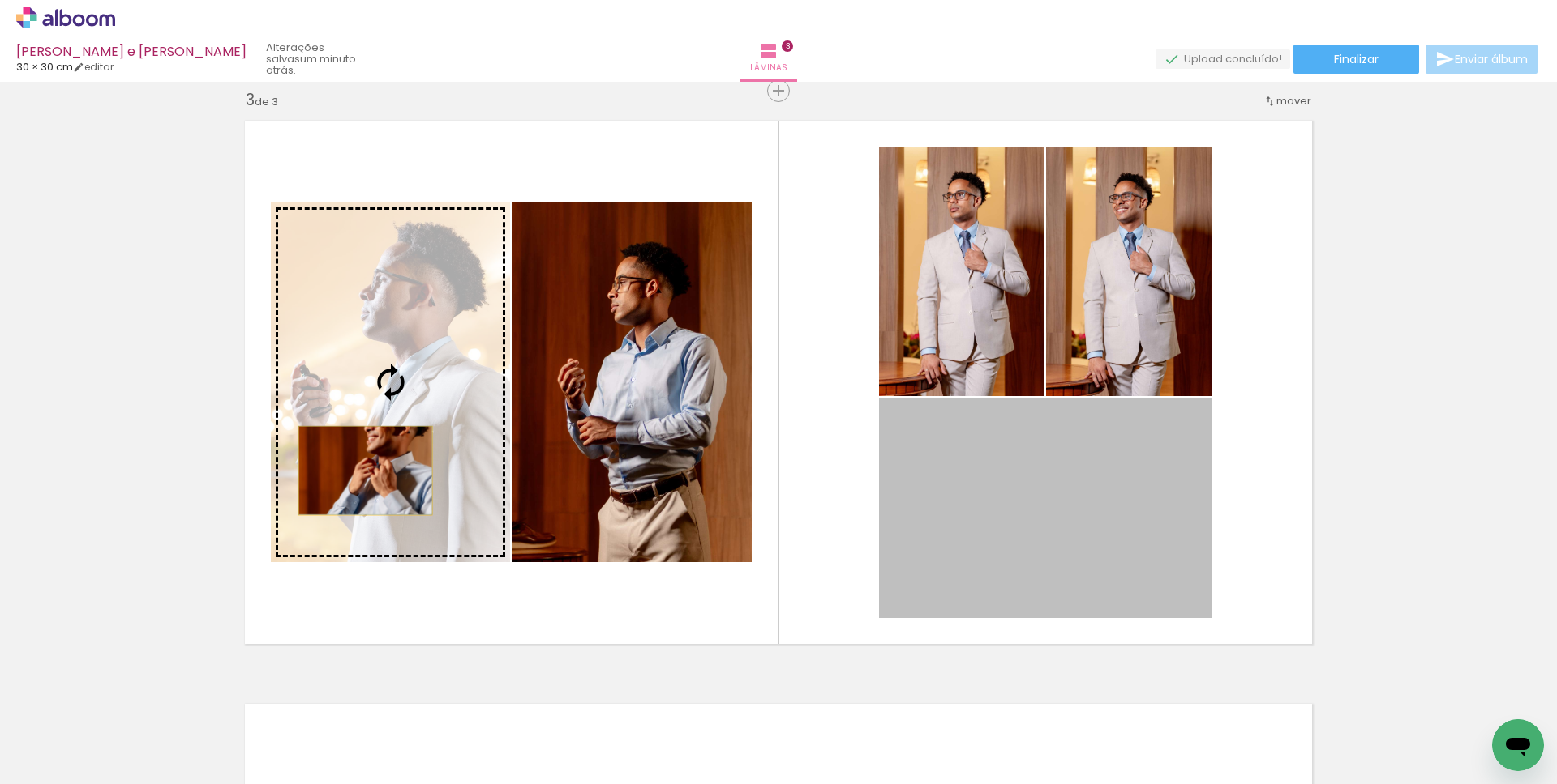
drag, startPoint x: 931, startPoint y: 490, endPoint x: 359, endPoint y: 471, distance: 572.3
click at [0, 0] on slot at bounding box center [0, 0] width 0 height 0
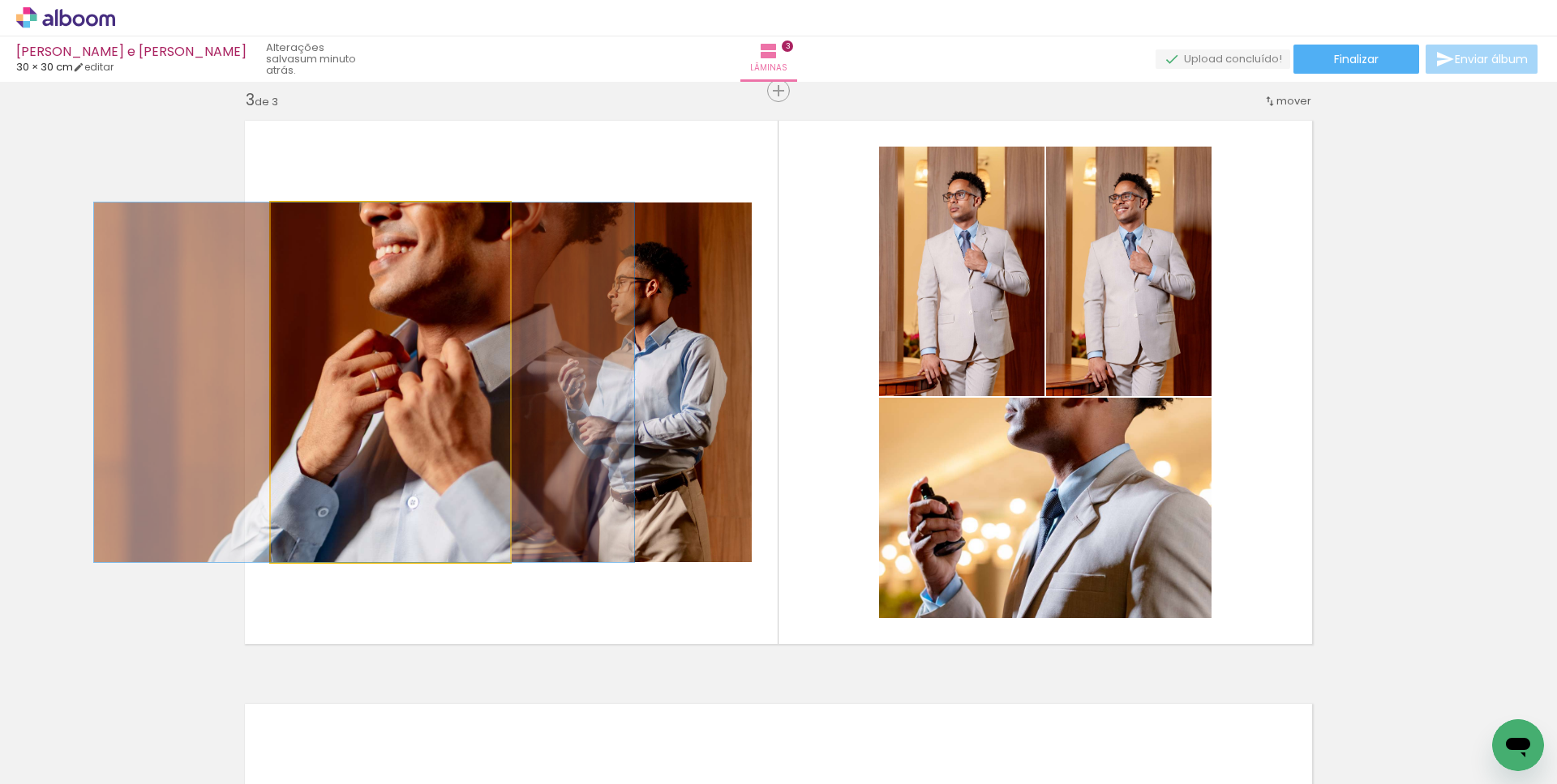
drag, startPoint x: 359, startPoint y: 471, endPoint x: 333, endPoint y: 471, distance: 26.0
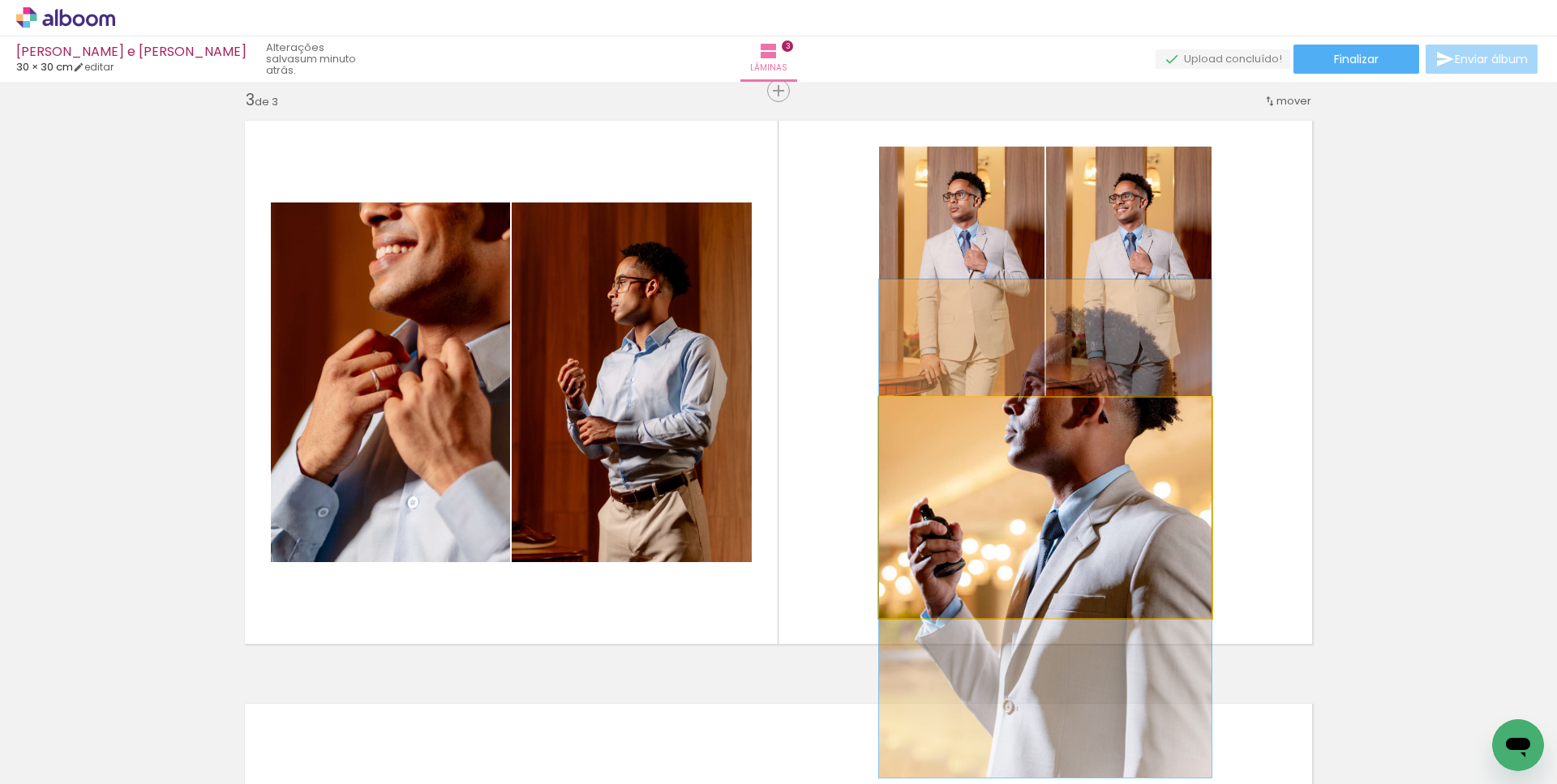
drag, startPoint x: 1109, startPoint y: 528, endPoint x: 1131, endPoint y: 550, distance: 31.1
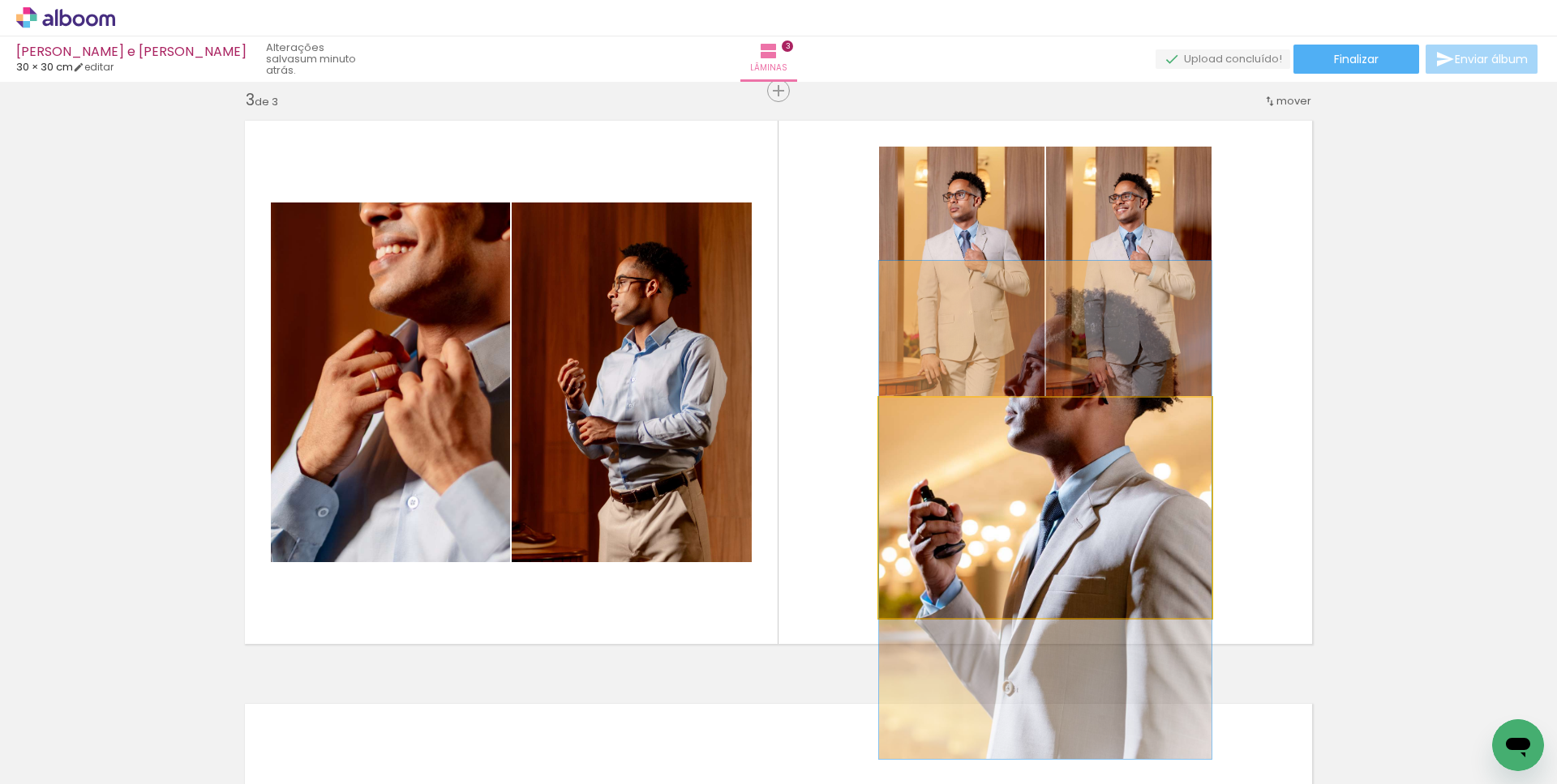
drag, startPoint x: 1087, startPoint y: 540, endPoint x: 1054, endPoint y: 522, distance: 37.6
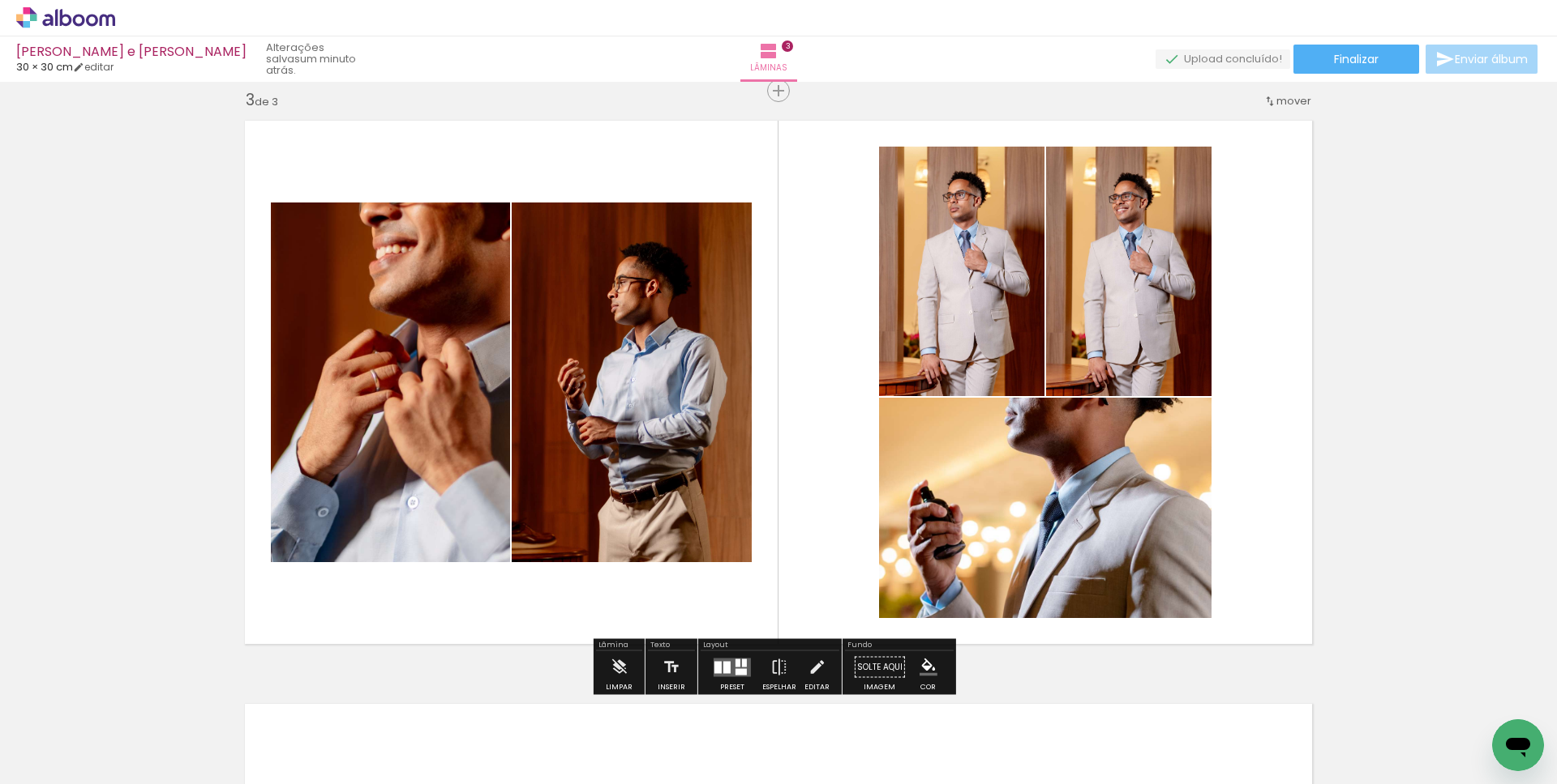
drag, startPoint x: 709, startPoint y: 661, endPoint x: 830, endPoint y: 644, distance: 122.2
click at [714, 661] on div at bounding box center [717, 667] width 7 height 12
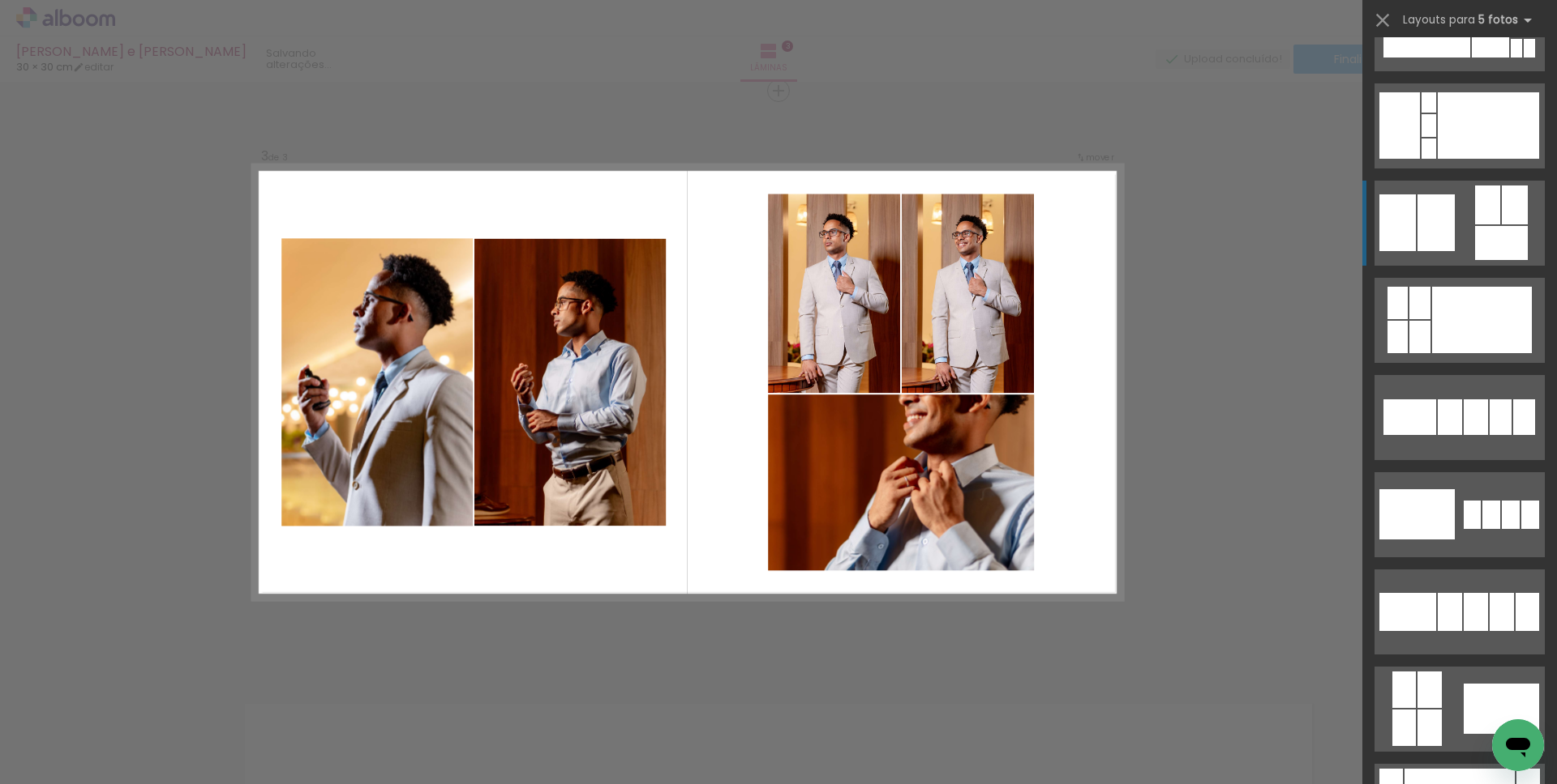
scroll to position [778, 0]
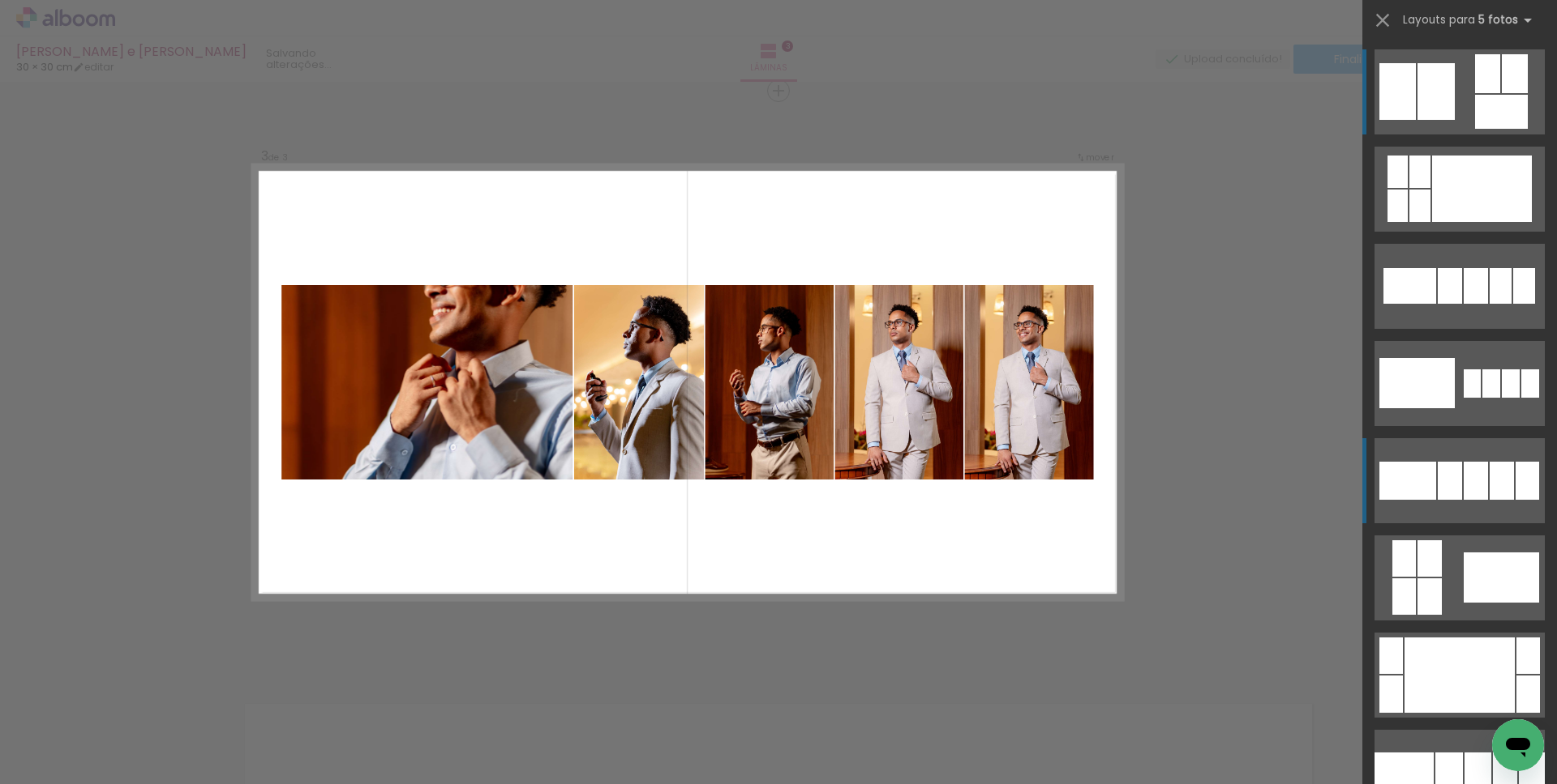
click at [1471, 478] on div at bounding box center [1476, 480] width 25 height 39
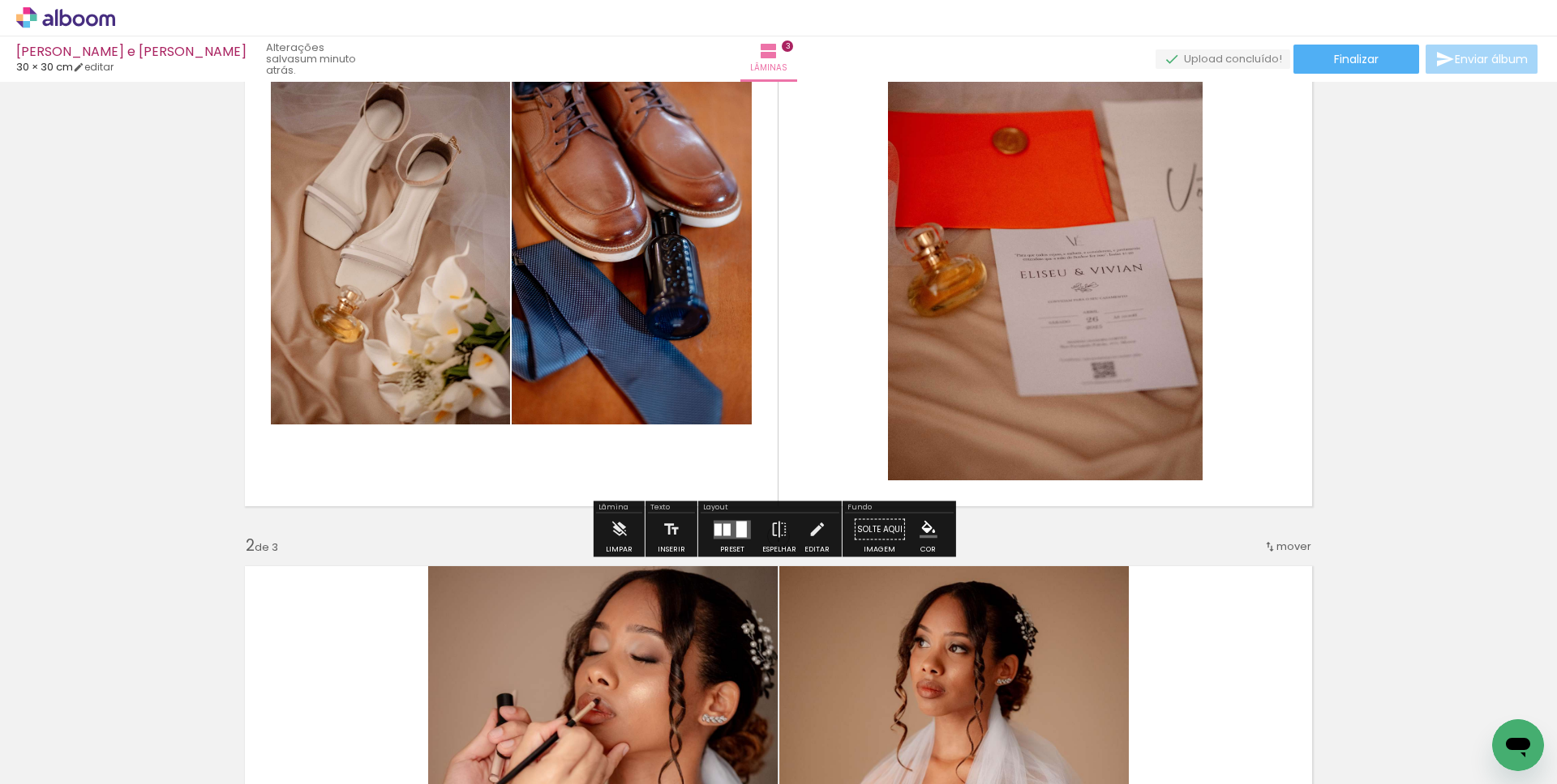
scroll to position [0, 0]
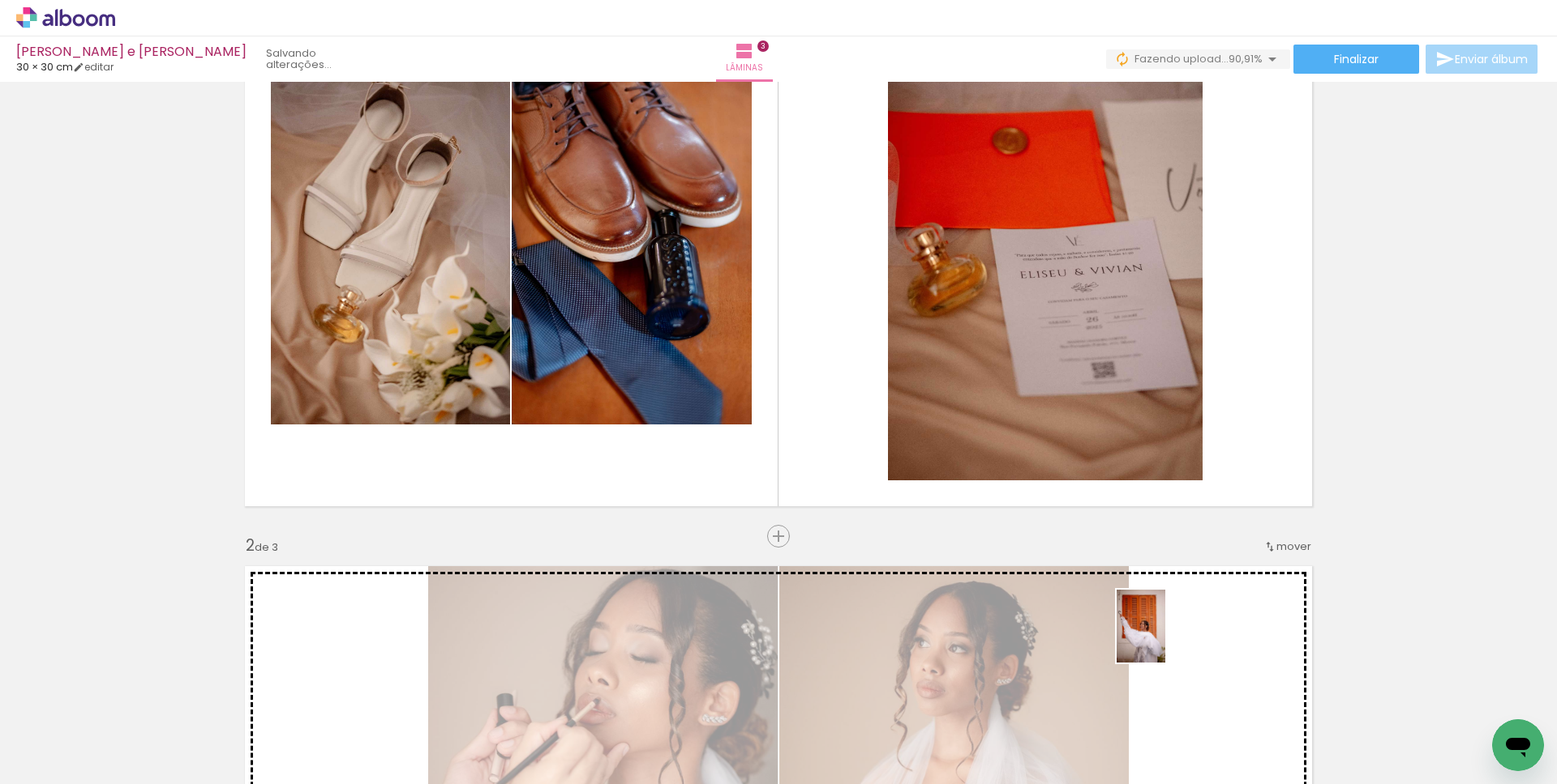
drag, startPoint x: 1082, startPoint y: 735, endPoint x: 1165, endPoint y: 639, distance: 126.9
click at [1165, 639] on quentale-workspace at bounding box center [778, 392] width 1557 height 784
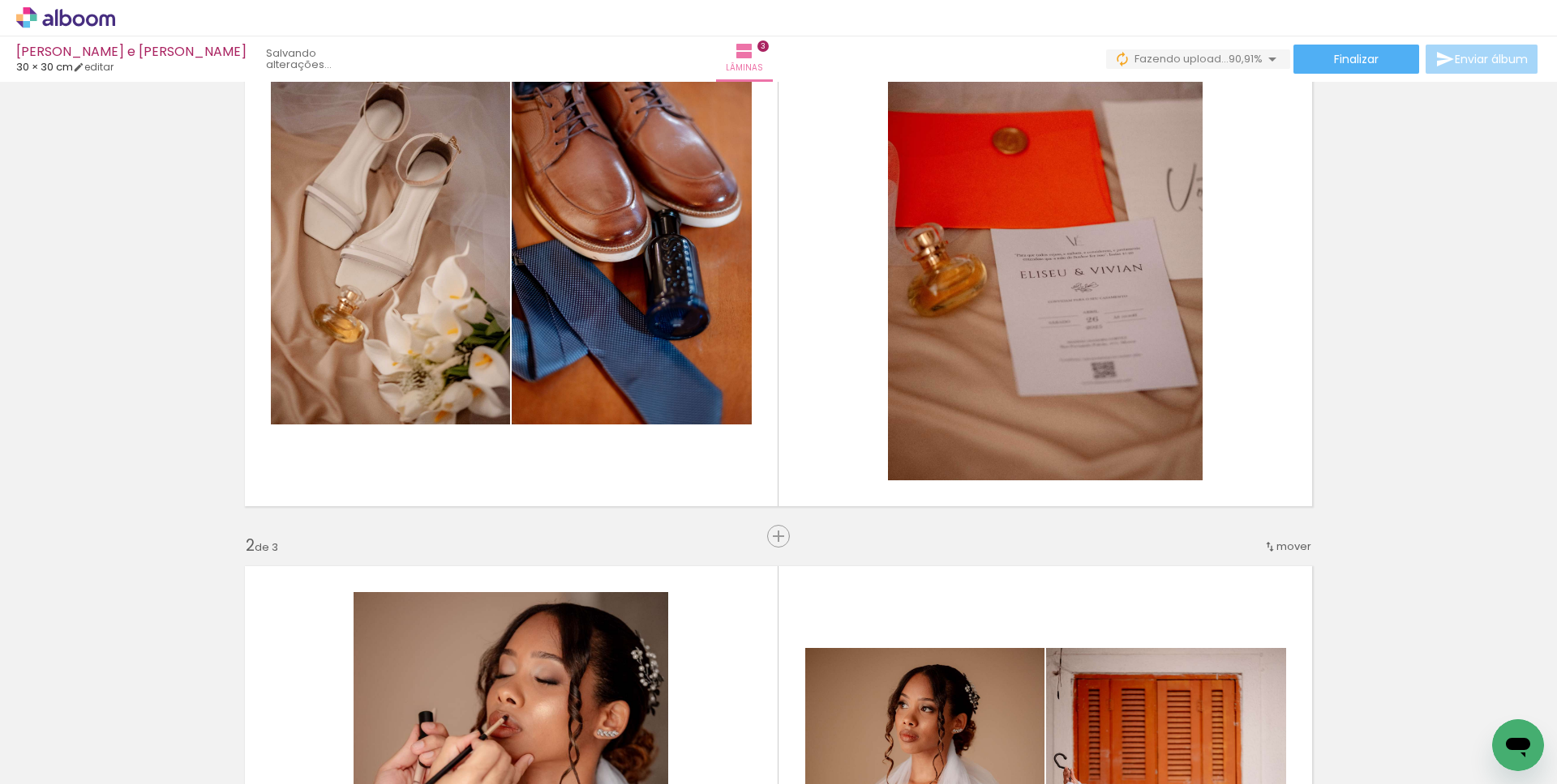
scroll to position [712, 0]
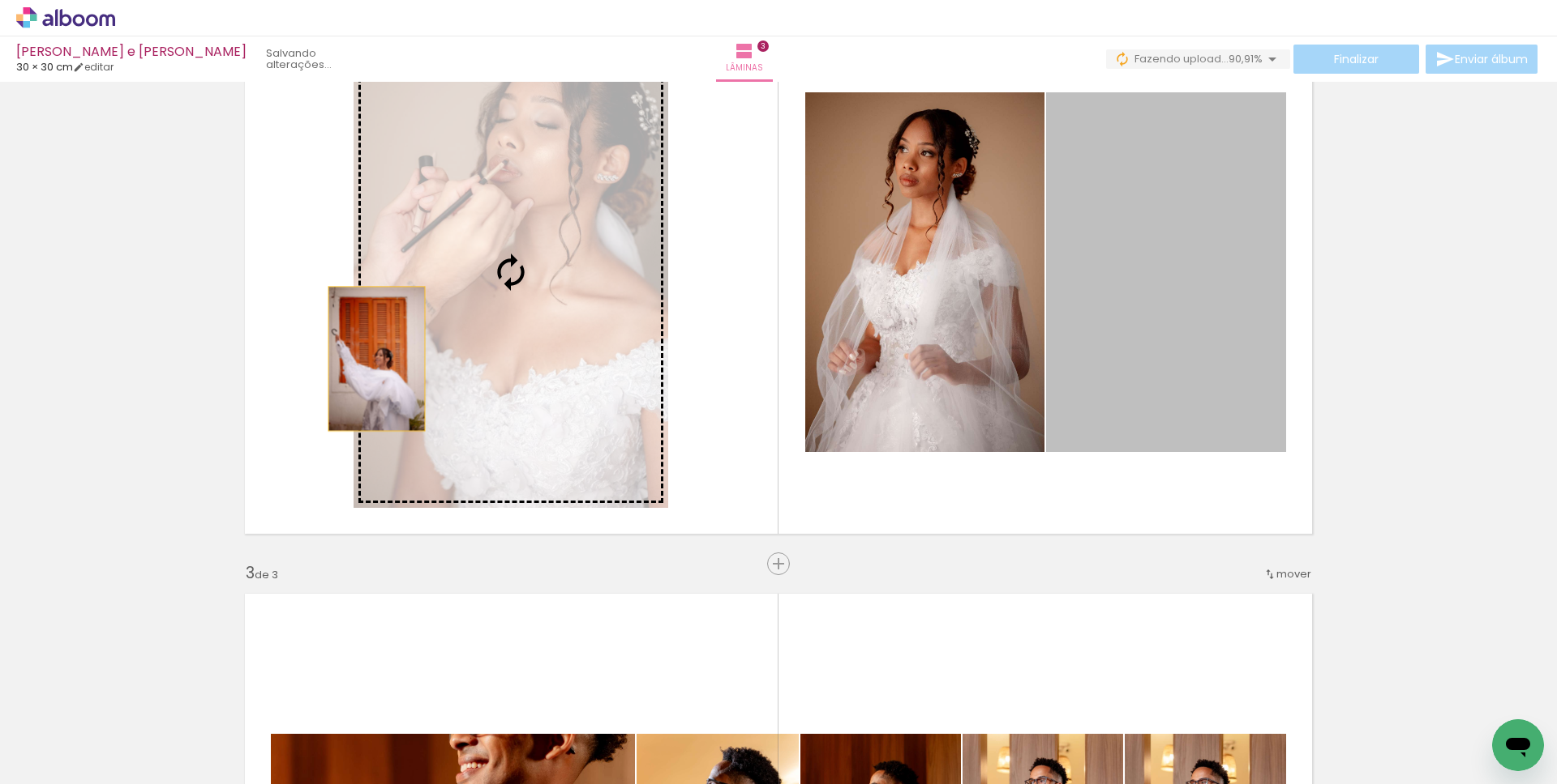
drag, startPoint x: 1159, startPoint y: 360, endPoint x: 371, endPoint y: 359, distance: 788.0
click at [0, 0] on slot at bounding box center [0, 0] width 0 height 0
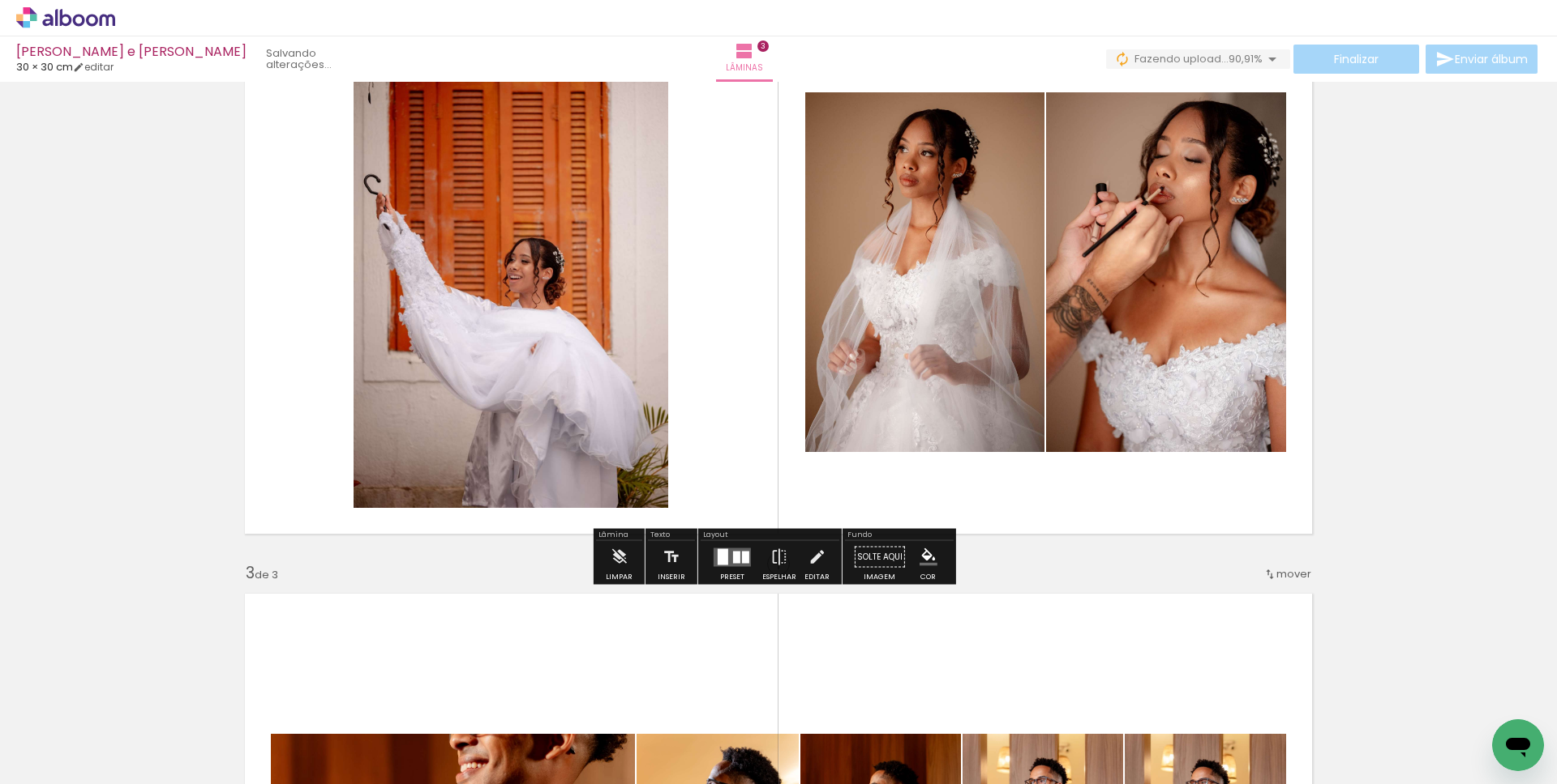
click at [715, 546] on div at bounding box center [732, 558] width 44 height 33
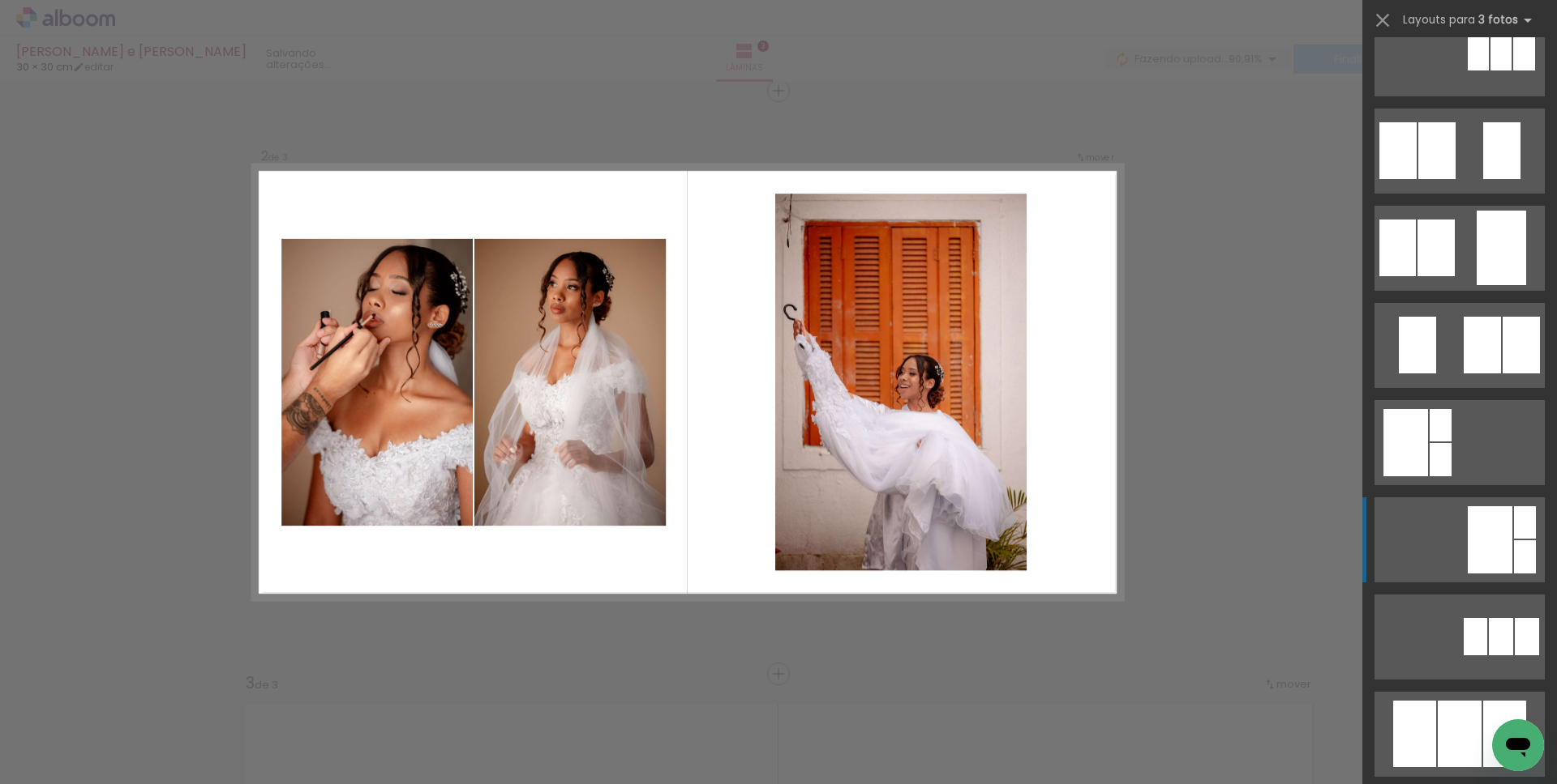
scroll to position [312, 0]
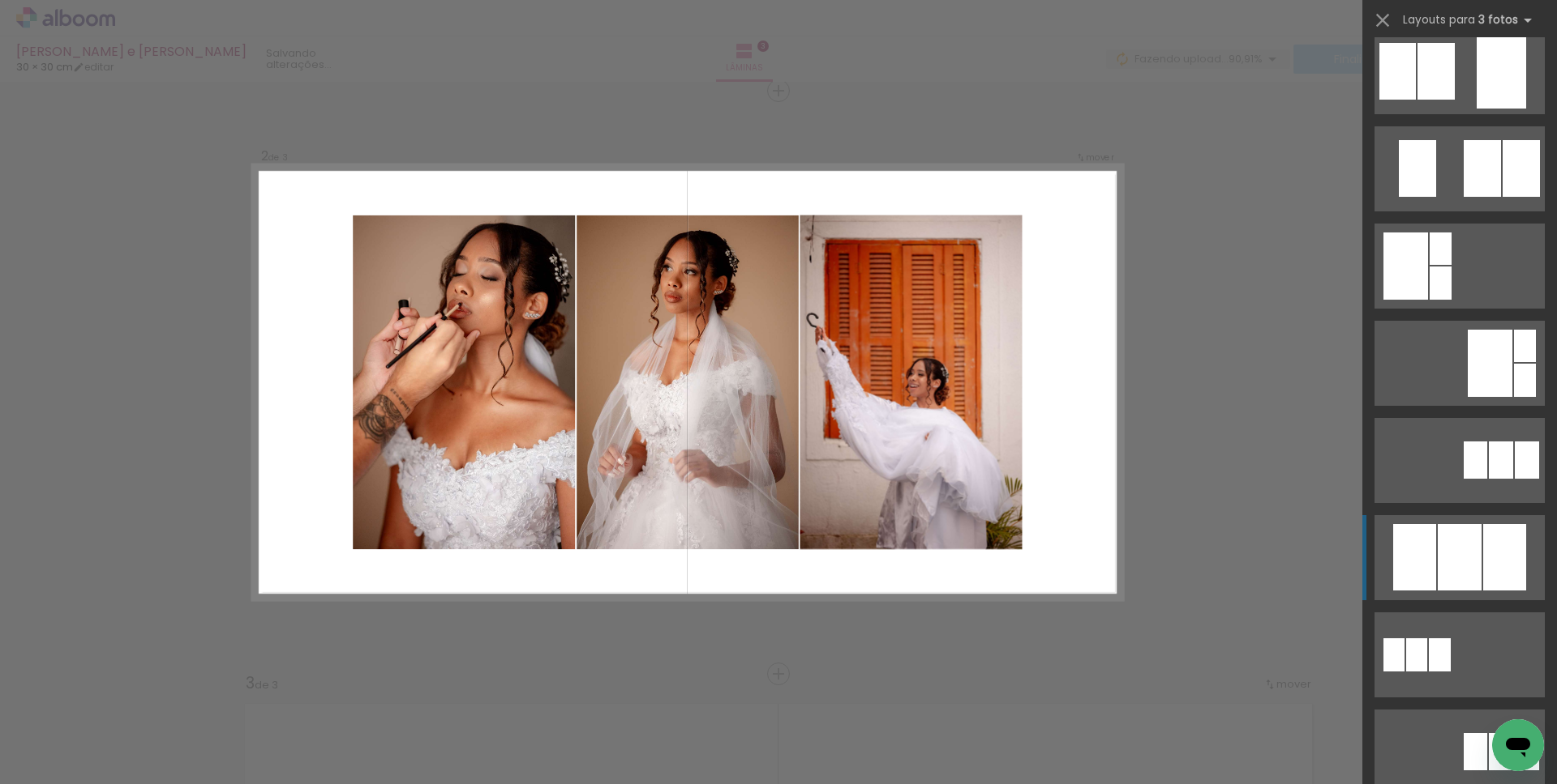
click at [1421, 557] on div at bounding box center [1414, 557] width 43 height 66
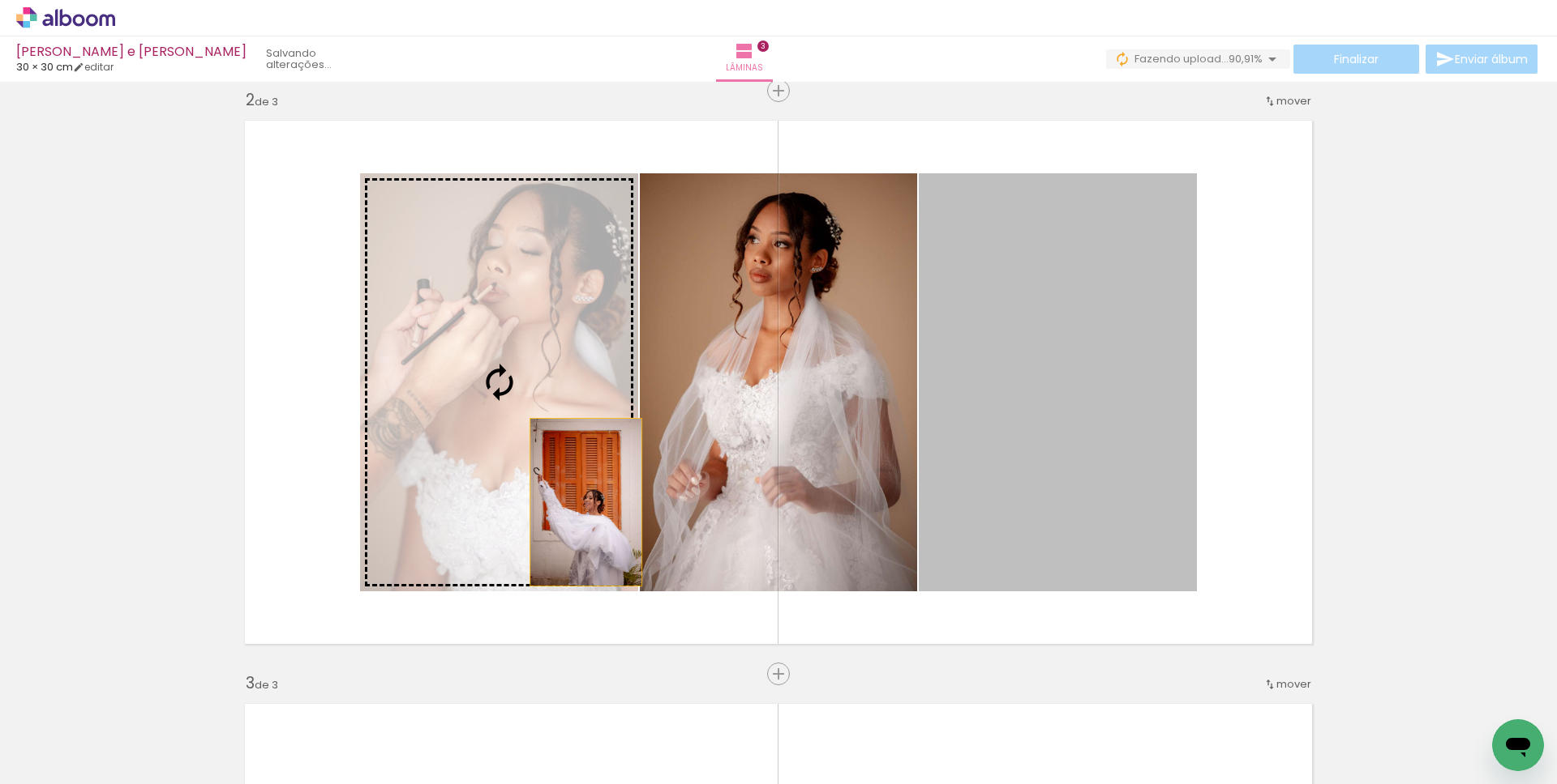
drag, startPoint x: 1066, startPoint y: 496, endPoint x: 526, endPoint y: 502, distance: 540.0
click at [0, 0] on slot at bounding box center [0, 0] width 0 height 0
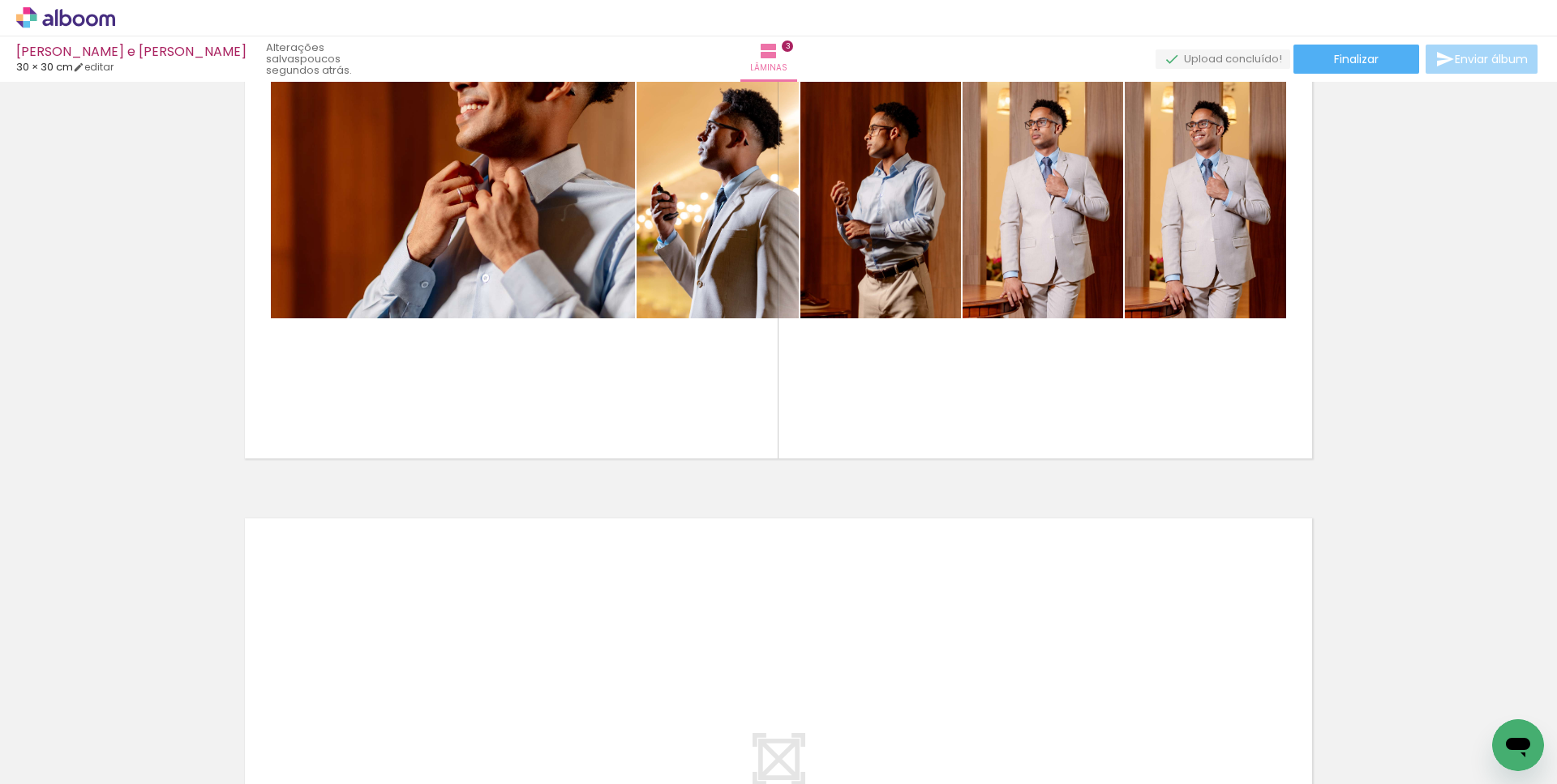
scroll to position [1378, 0]
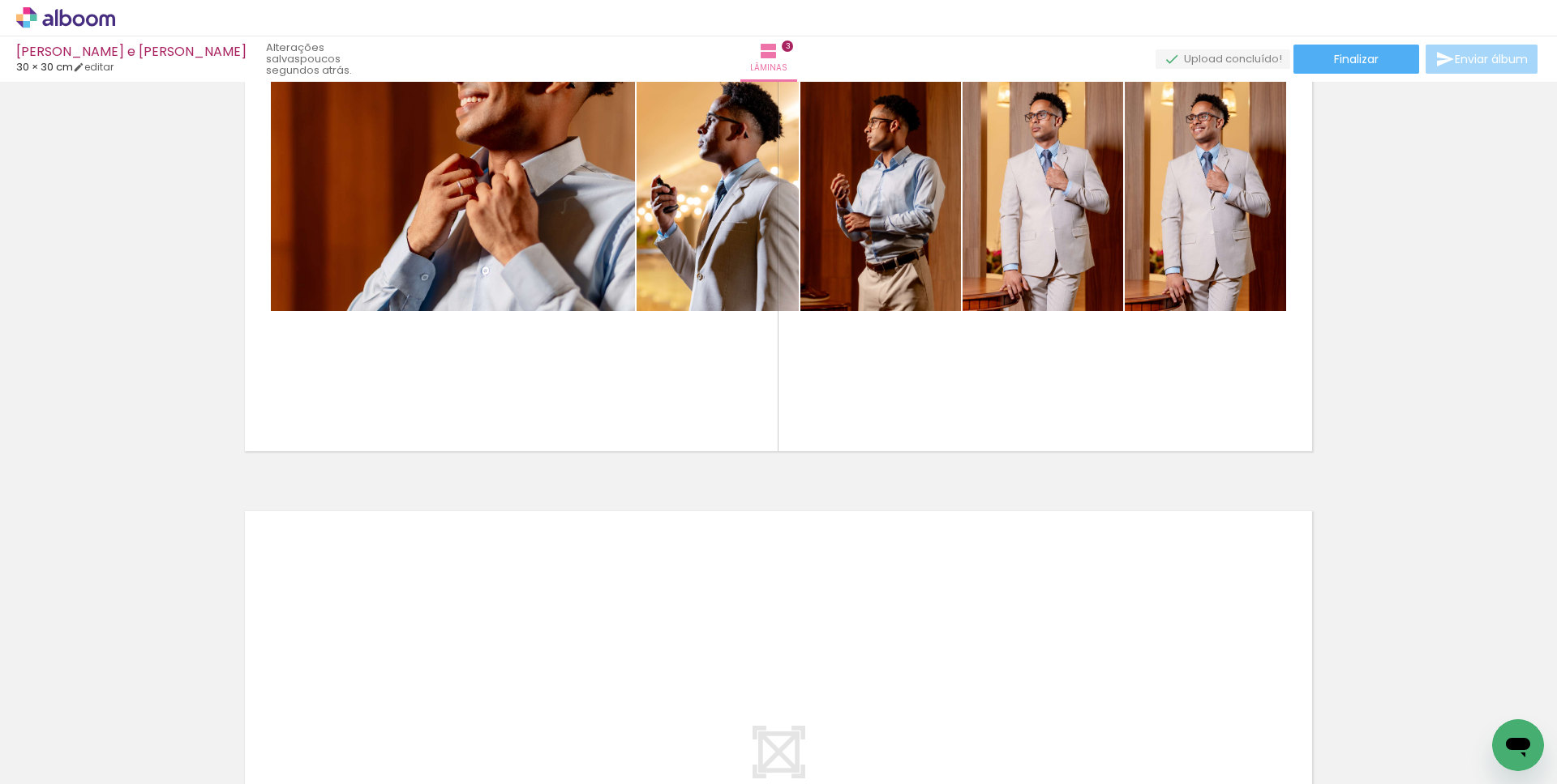
click at [50, 738] on input "Todas as fotos" at bounding box center [46, 736] width 61 height 14
click at [0, 0] on slot "Não utilizadas" at bounding box center [0, 0] width 0 height 0
type input "Não utilizadas"
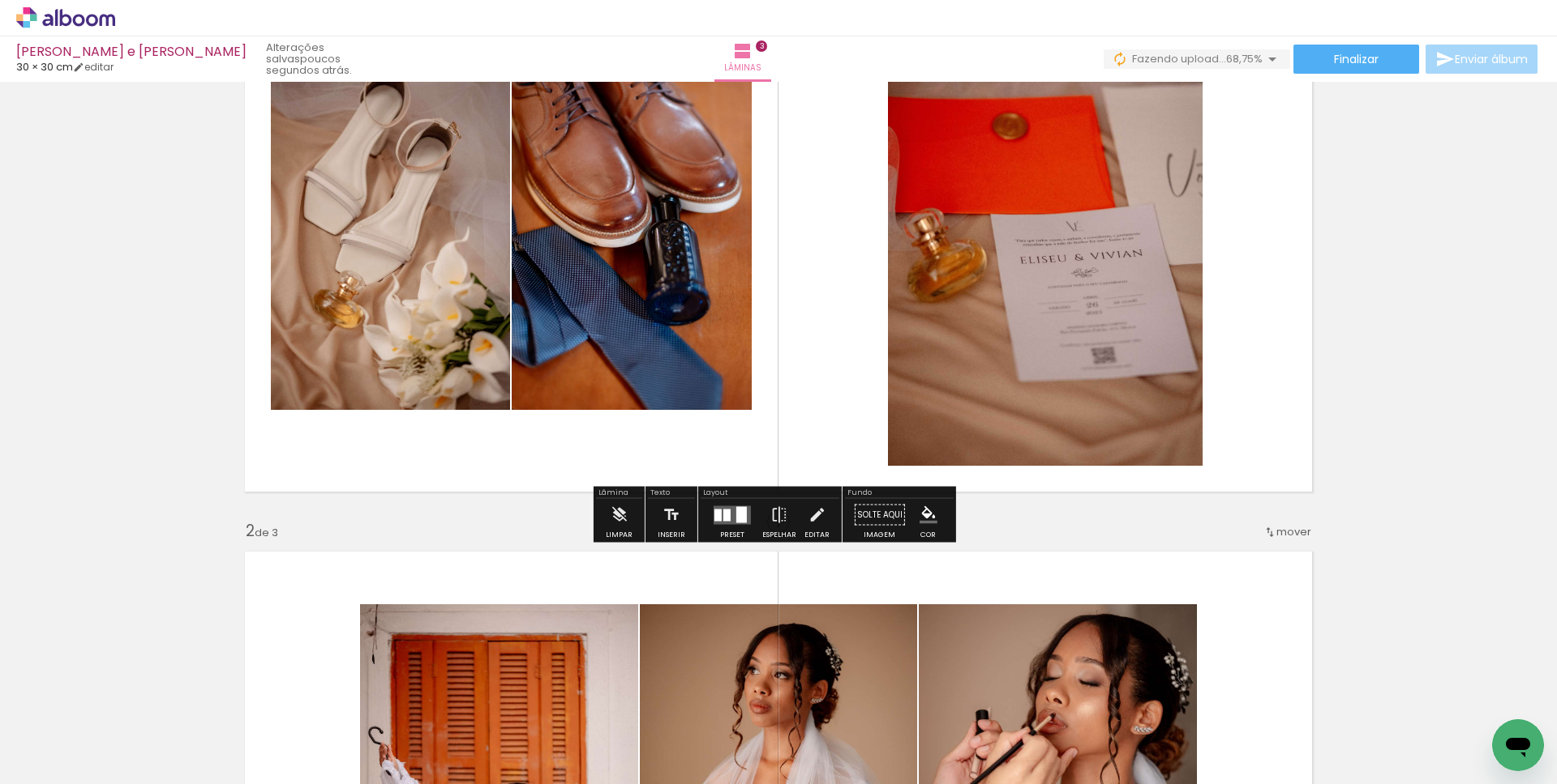
scroll to position [0, 0]
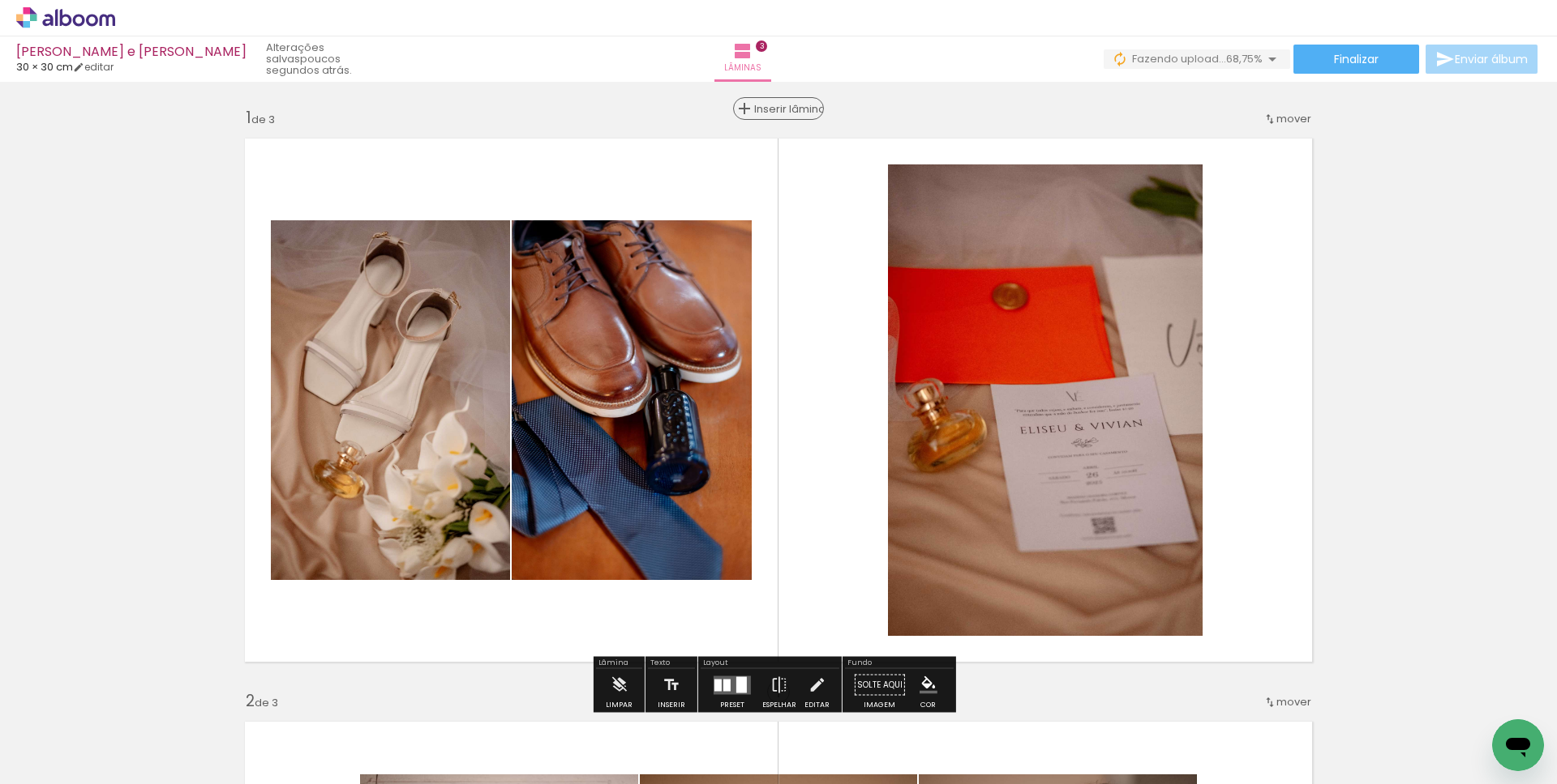
click at [773, 106] on span "Inserir lâmina" at bounding box center [785, 109] width 63 height 11
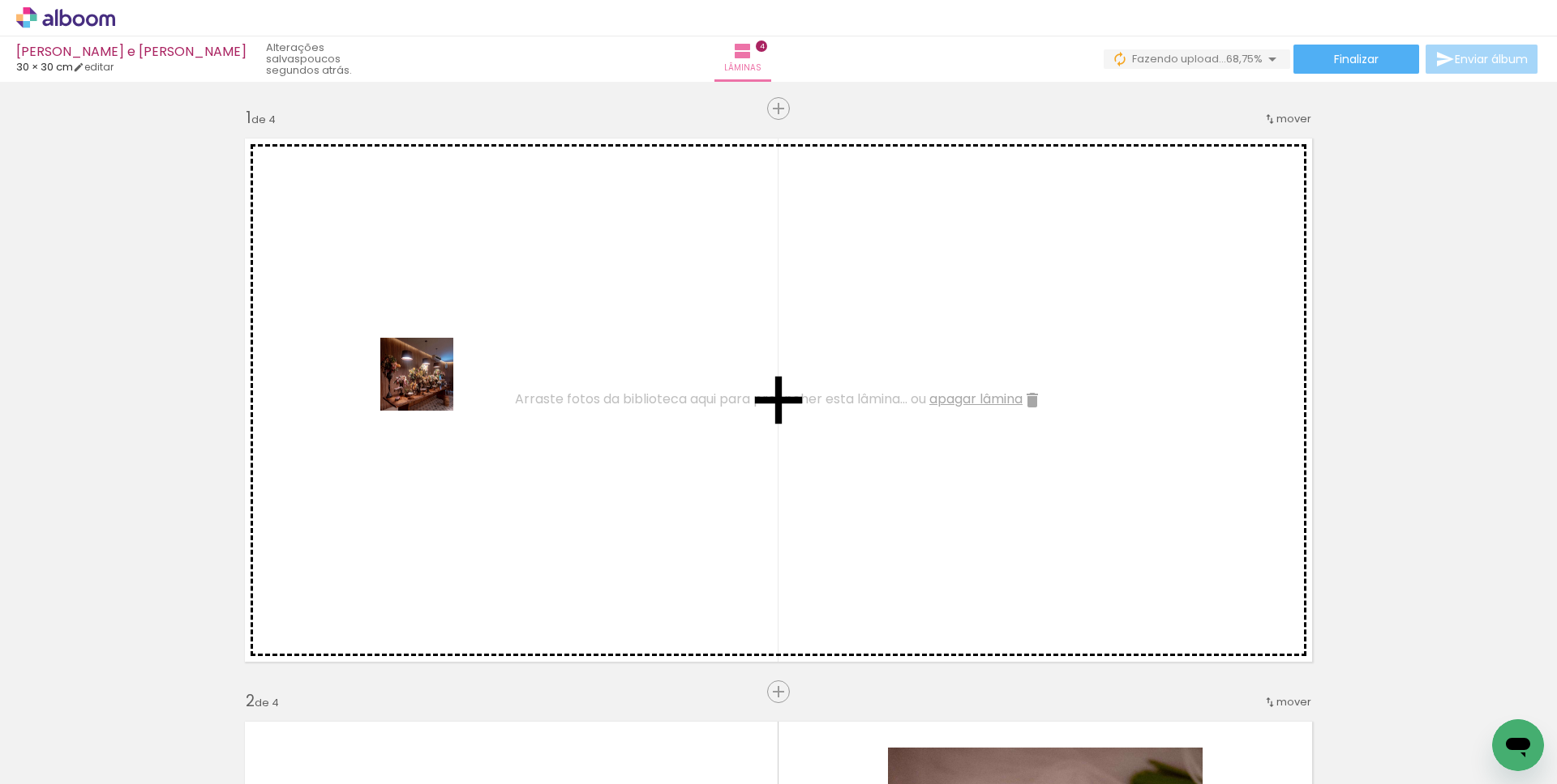
drag, startPoint x: 314, startPoint y: 519, endPoint x: 429, endPoint y: 387, distance: 175.1
click at [429, 387] on quentale-workspace at bounding box center [778, 392] width 1557 height 784
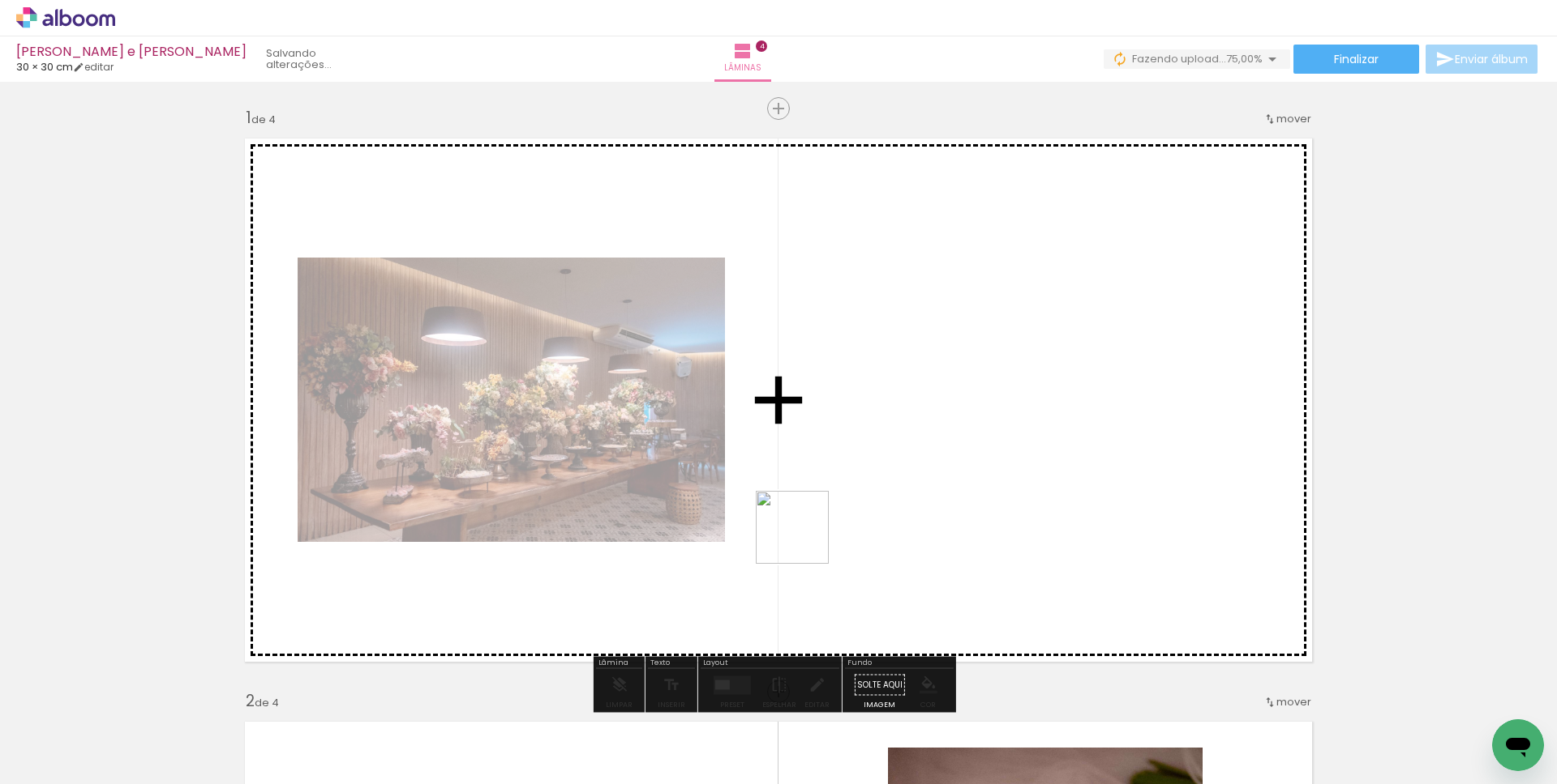
drag, startPoint x: 173, startPoint y: 726, endPoint x: 407, endPoint y: 699, distance: 235.6
click at [860, 526] on quentale-workspace at bounding box center [778, 392] width 1557 height 784
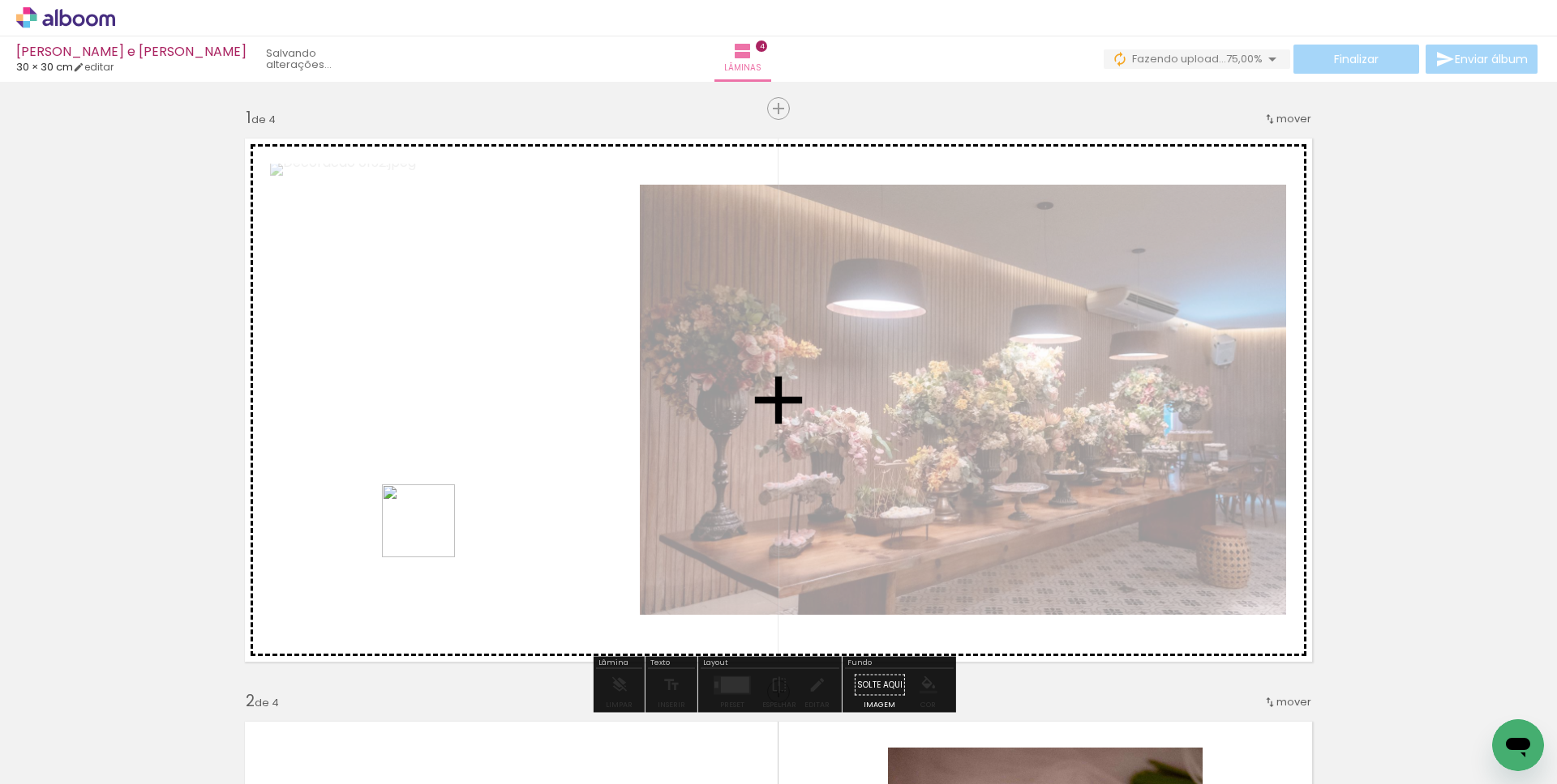
drag, startPoint x: 305, startPoint y: 616, endPoint x: 328, endPoint y: 646, distance: 37.8
click at [429, 533] on quentale-workspace at bounding box center [778, 392] width 1557 height 784
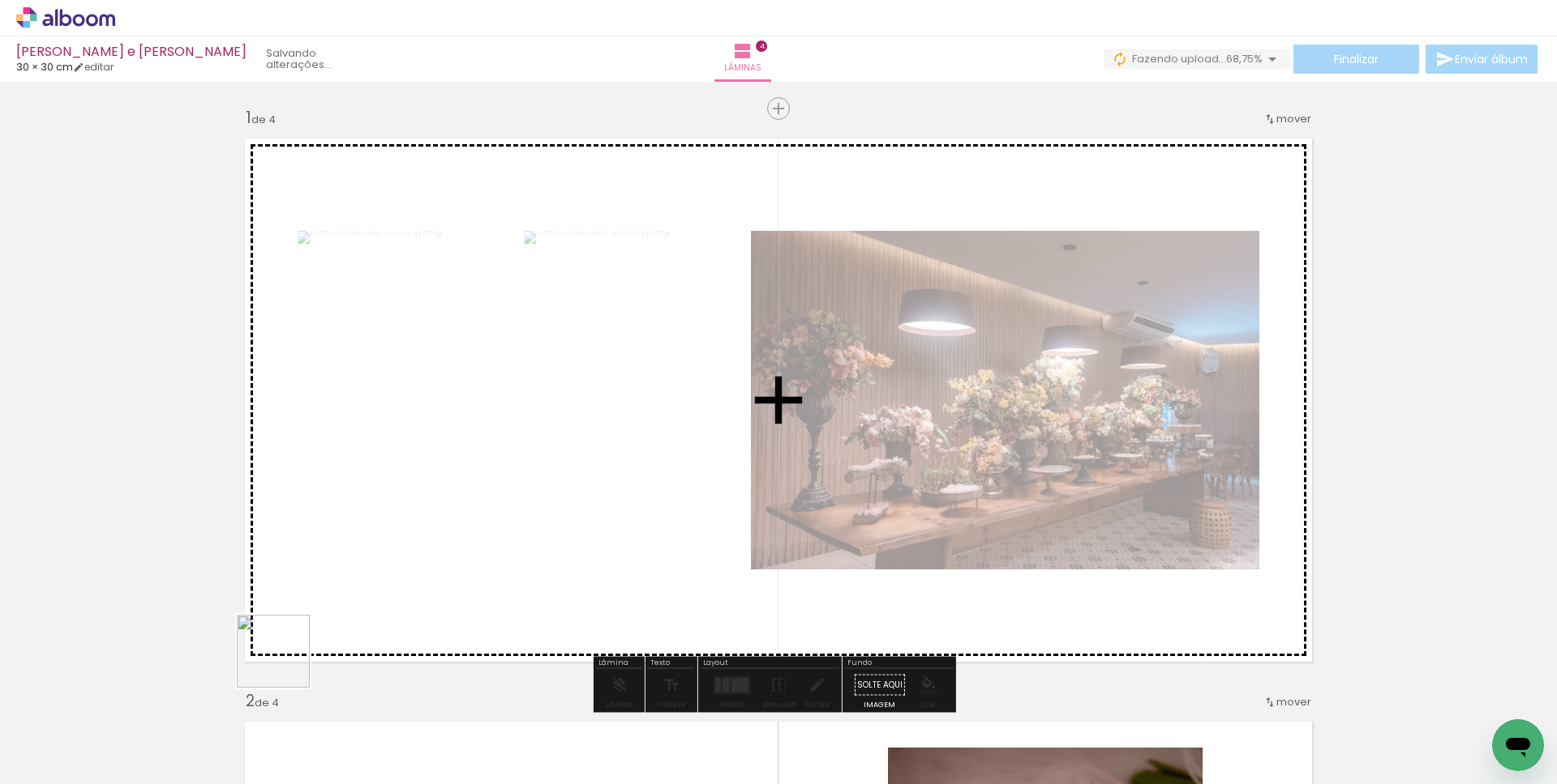
drag, startPoint x: 267, startPoint y: 714, endPoint x: 222, endPoint y: 688, distance: 52.0
click at [332, 534] on quentale-workspace at bounding box center [778, 392] width 1557 height 784
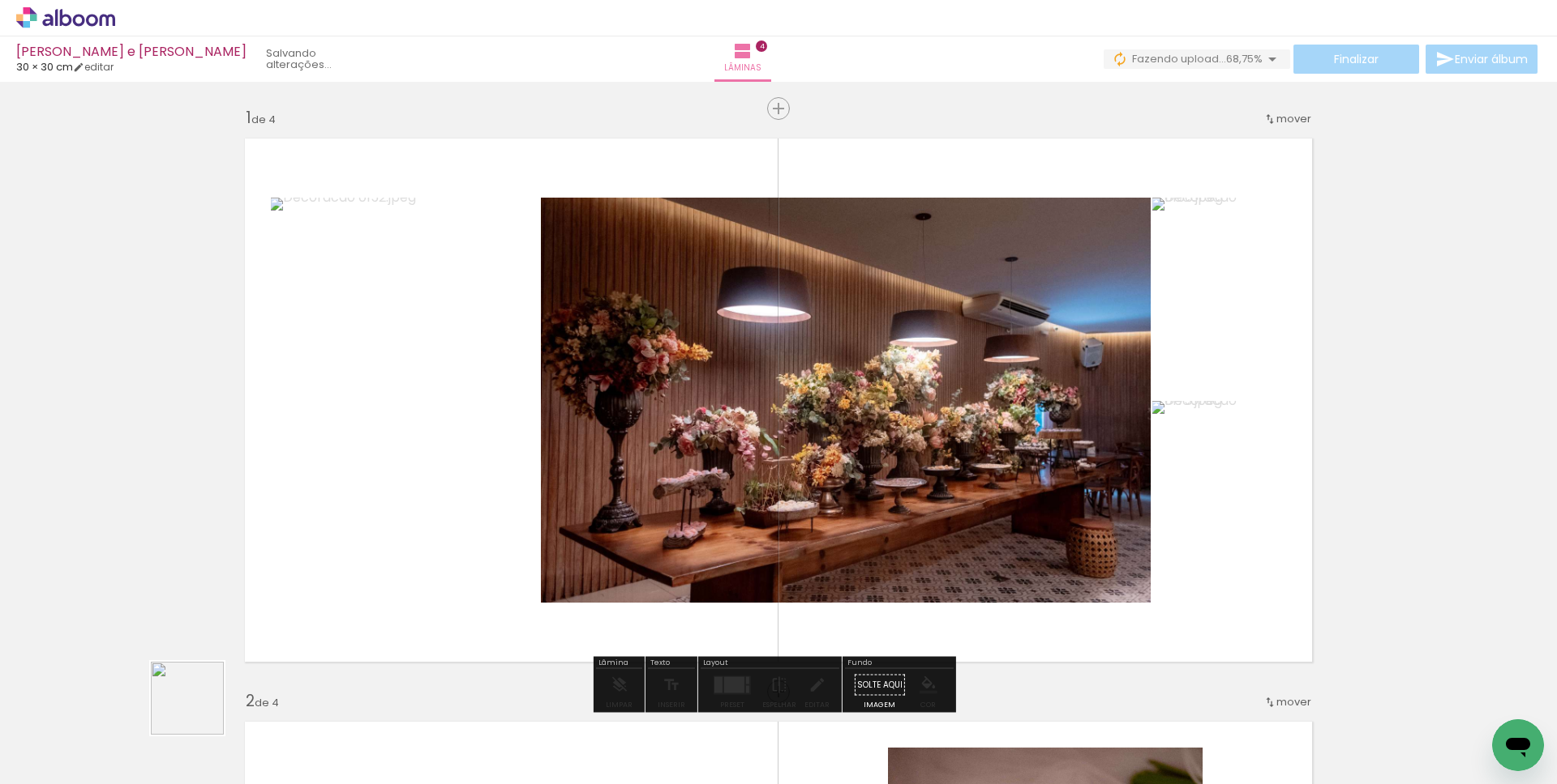
drag, startPoint x: 200, startPoint y: 711, endPoint x: 477, endPoint y: 499, distance: 348.8
click at [477, 499] on quentale-workspace at bounding box center [778, 392] width 1557 height 784
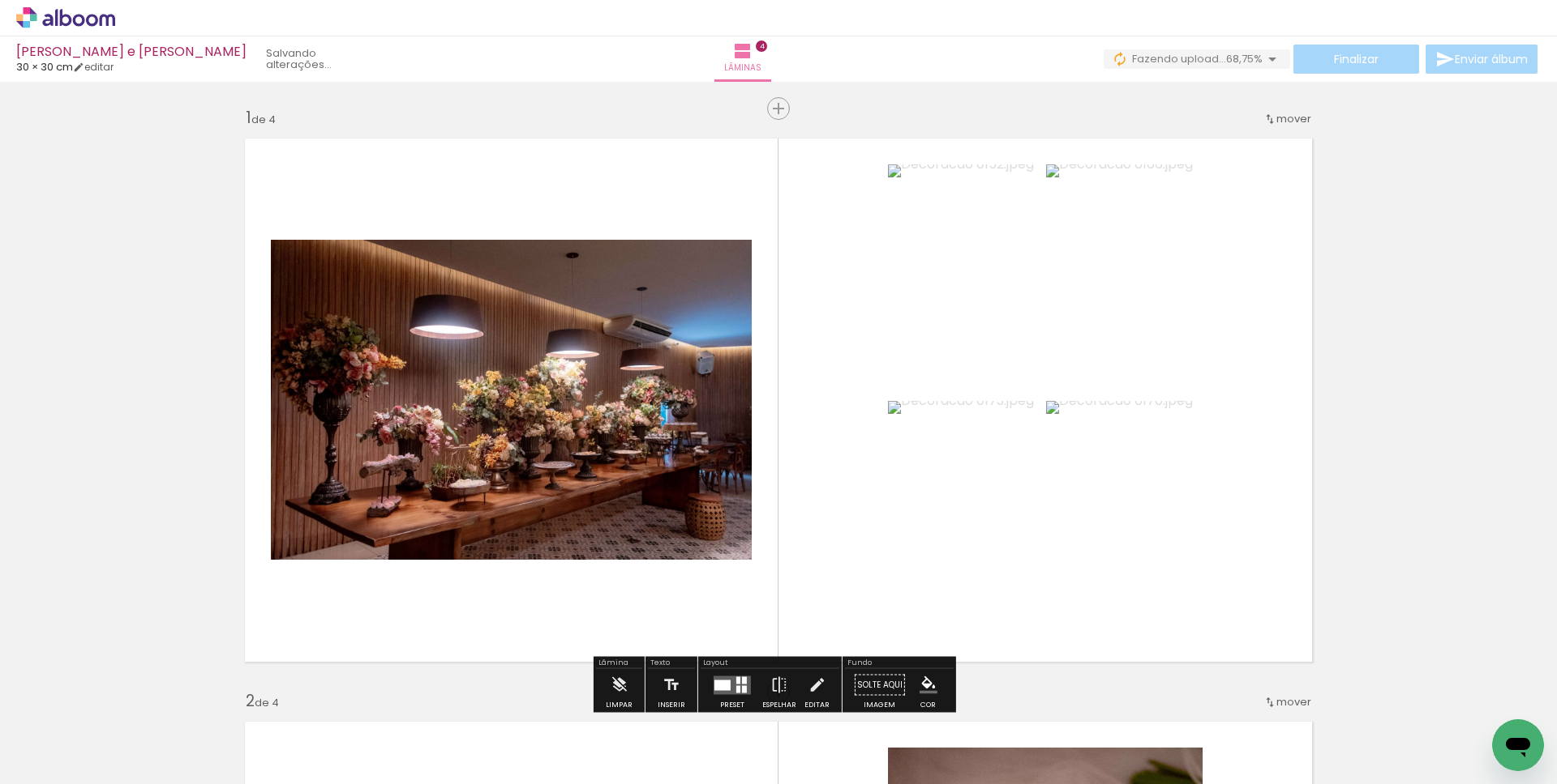
scroll to position [31, 0]
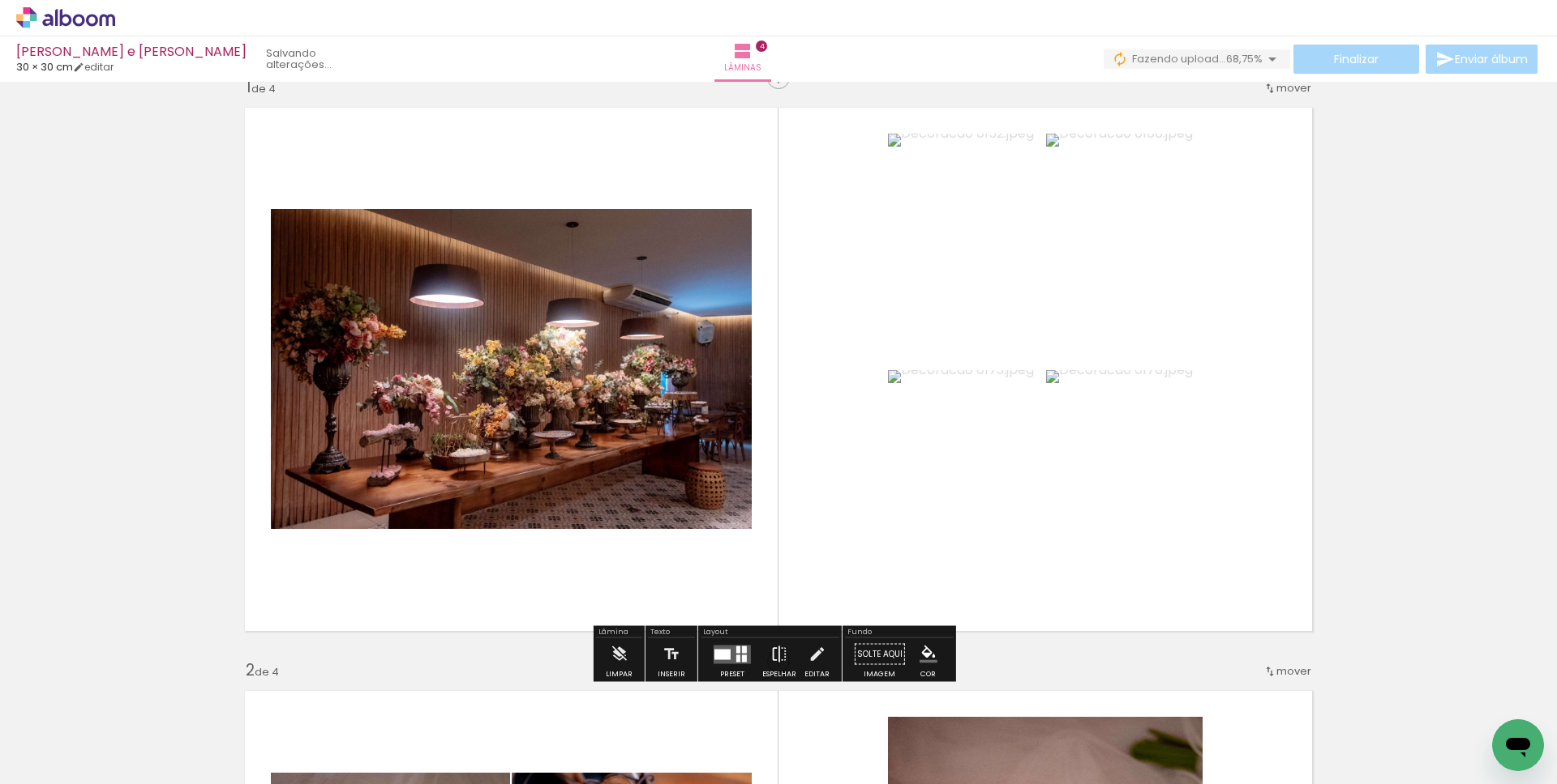
click at [771, 641] on iron-icon at bounding box center [779, 654] width 18 height 33
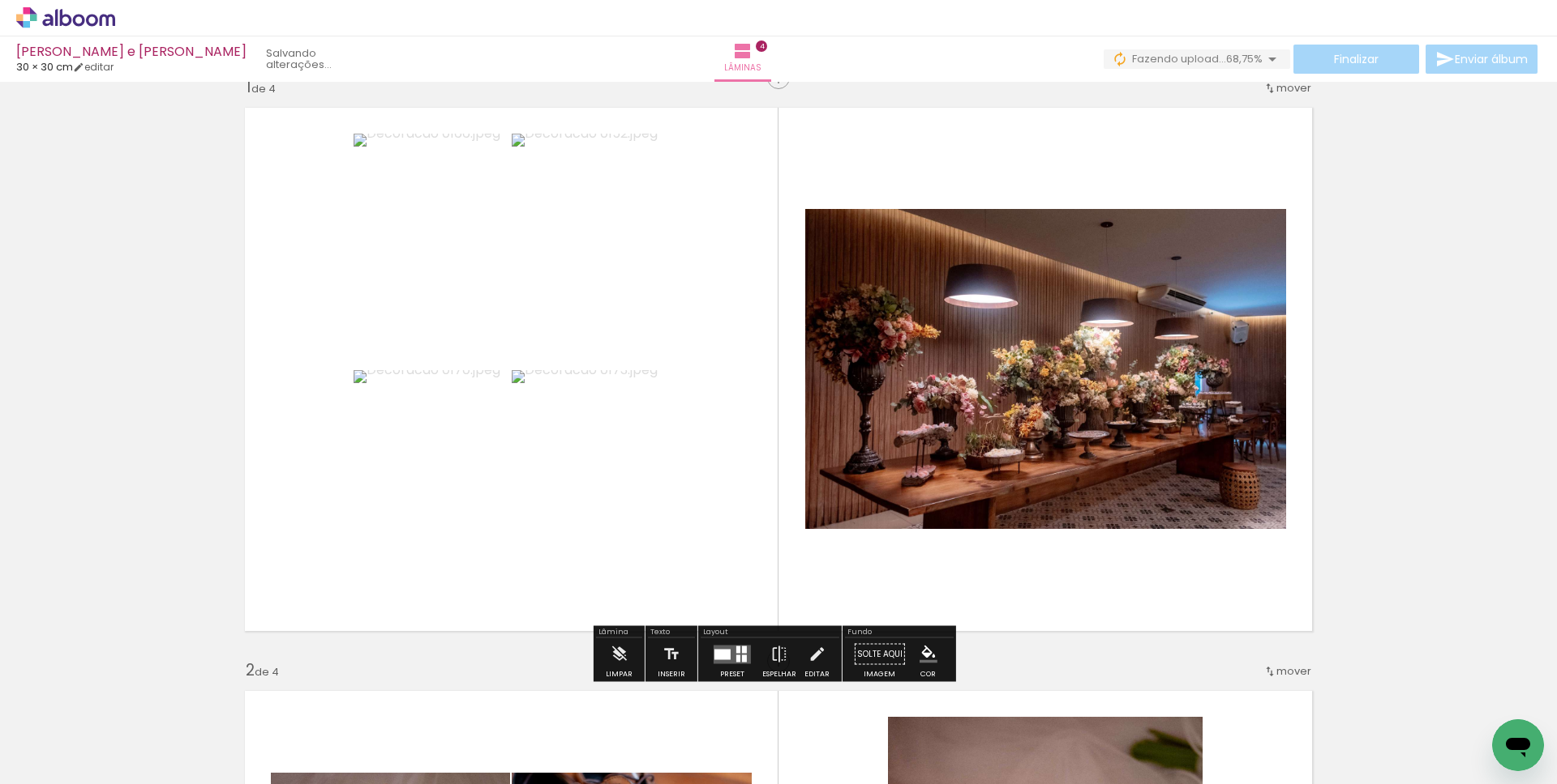
click at [742, 652] on div at bounding box center [744, 649] width 5 height 7
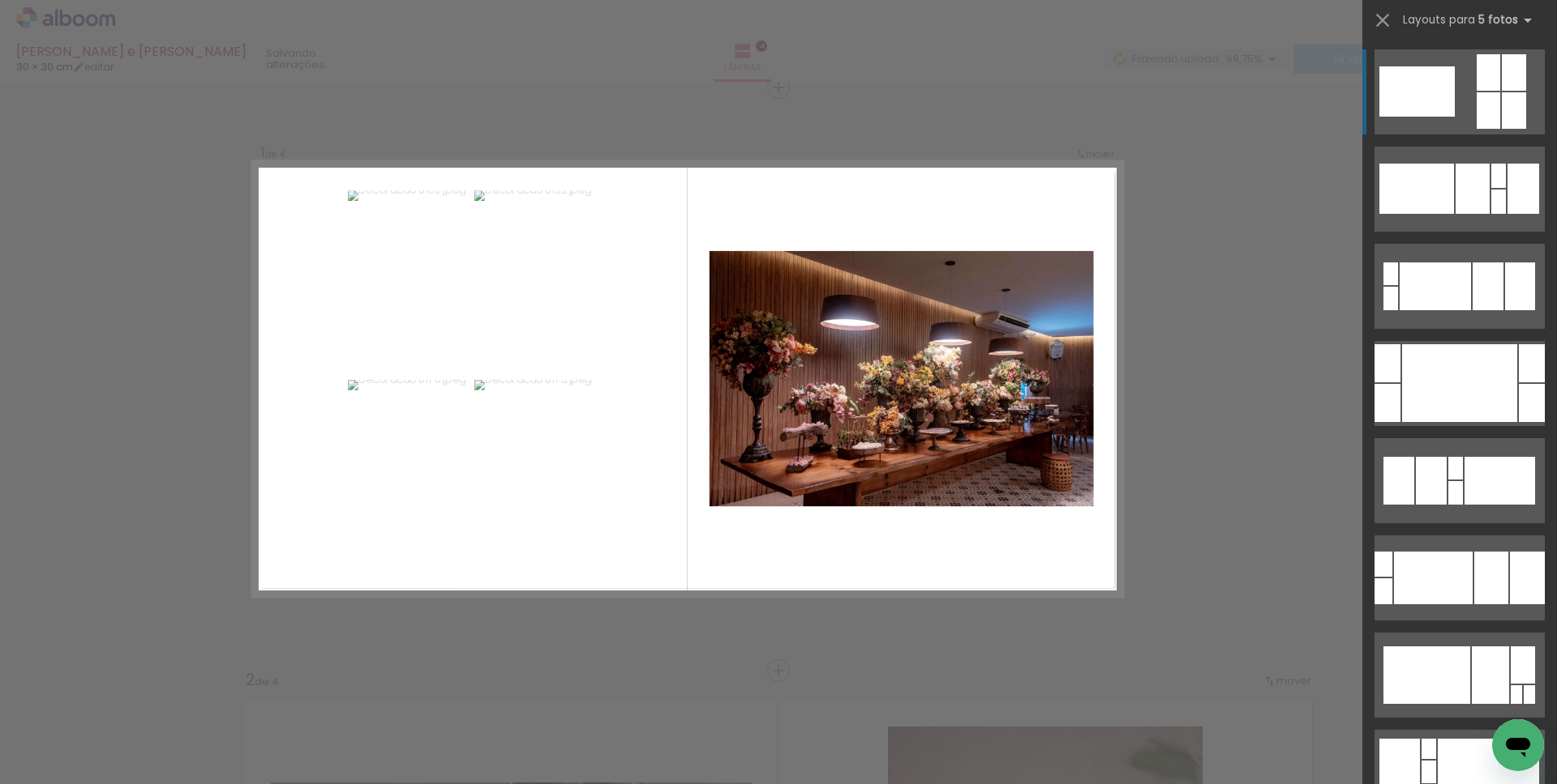
scroll to position [18, 0]
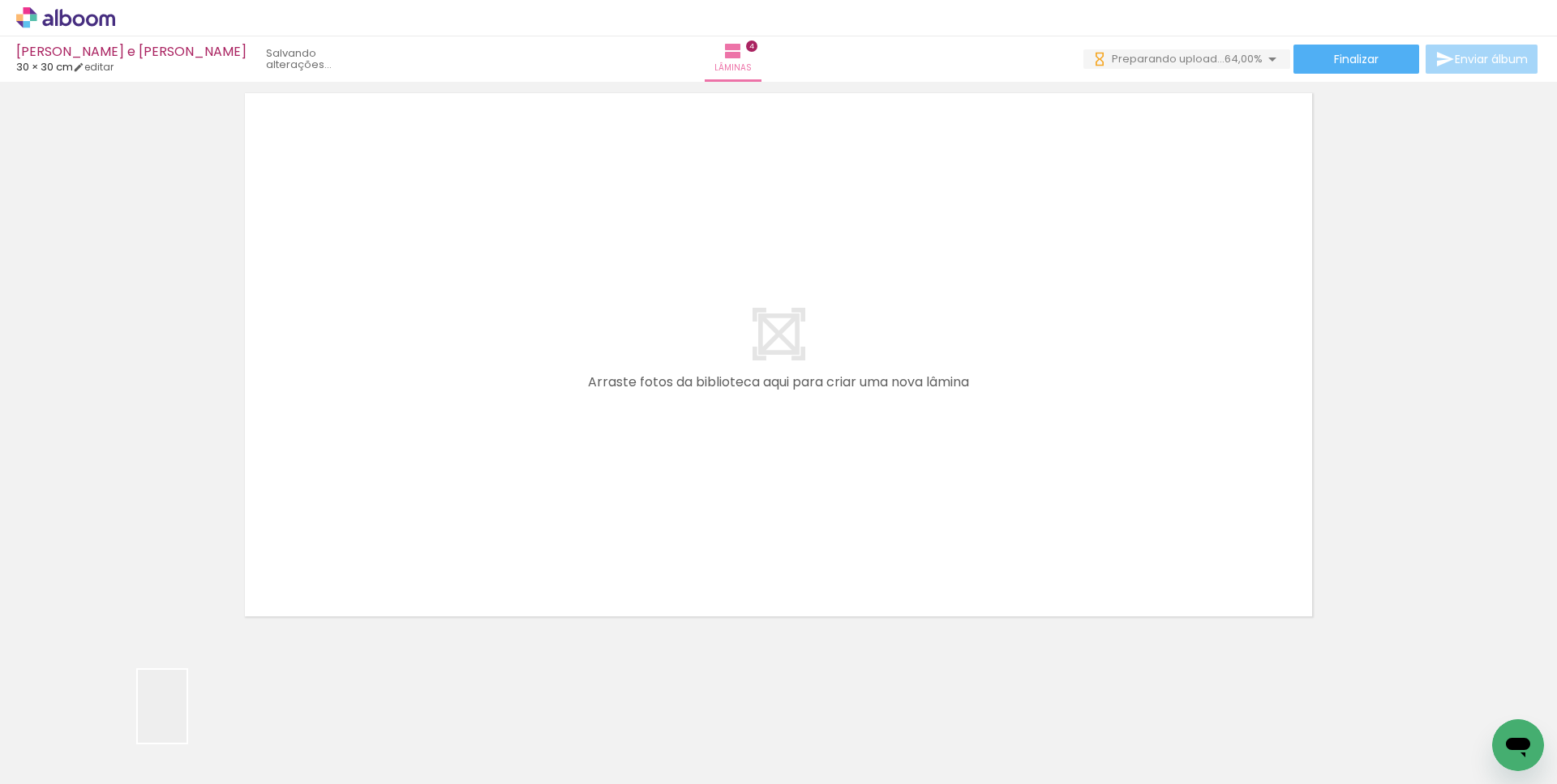
scroll to position [0, 0]
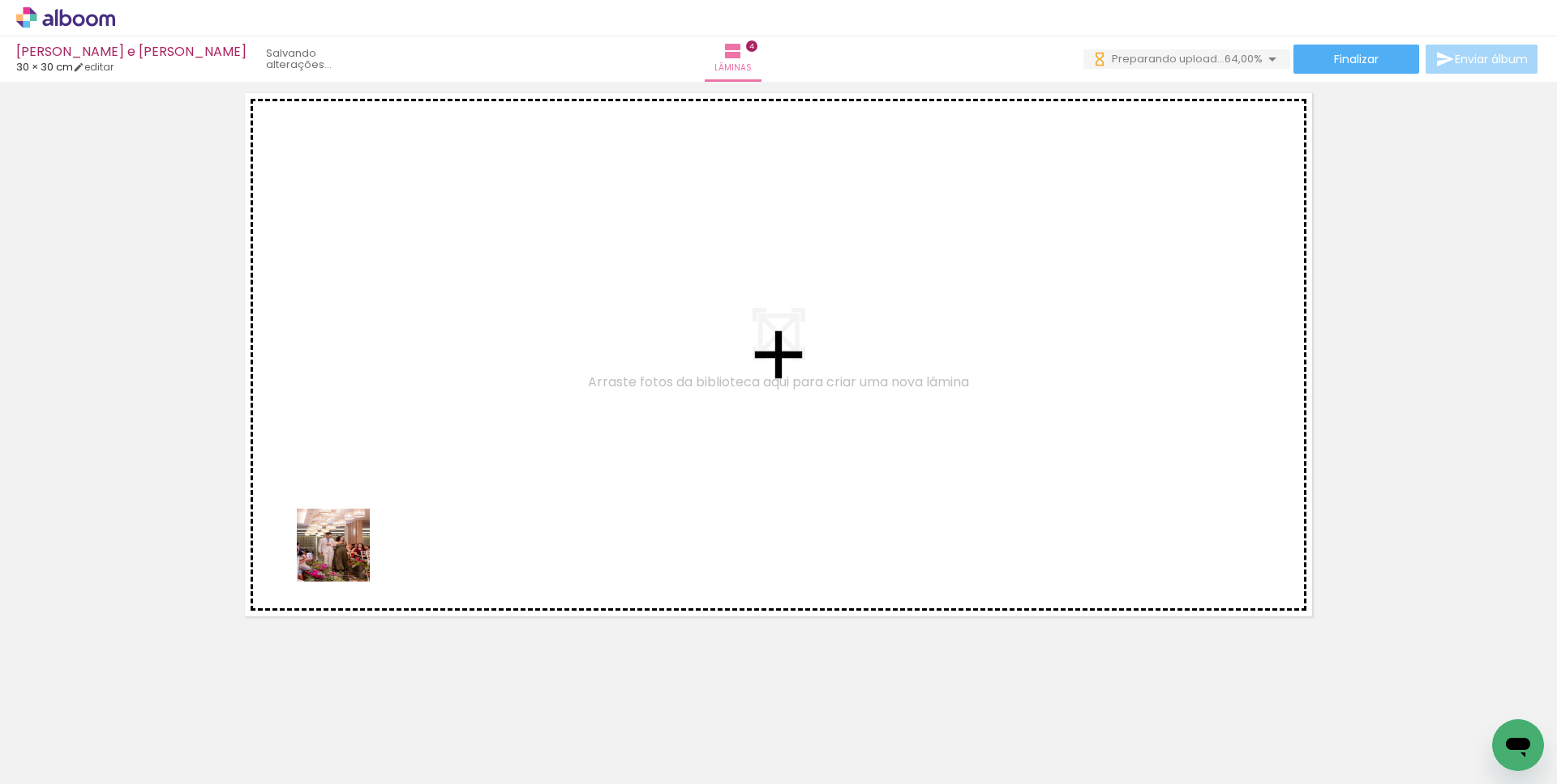
drag, startPoint x: 187, startPoint y: 719, endPoint x: 400, endPoint y: 466, distance: 330.7
click at [400, 466] on quentale-workspace at bounding box center [778, 392] width 1557 height 784
